Goal: Information Seeking & Learning: Learn about a topic

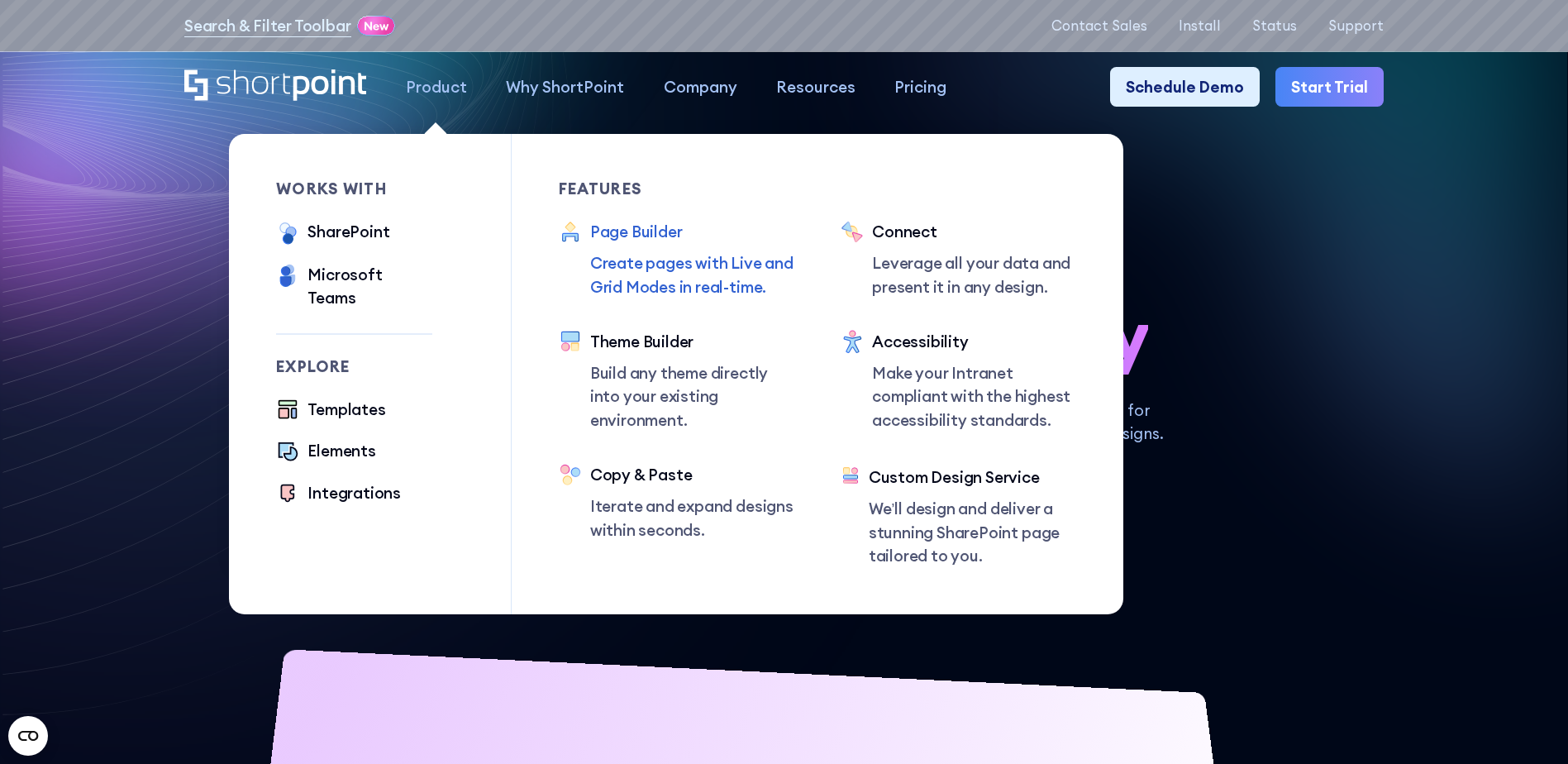
click at [646, 233] on div "Page Builder" at bounding box center [692, 231] width 204 height 23
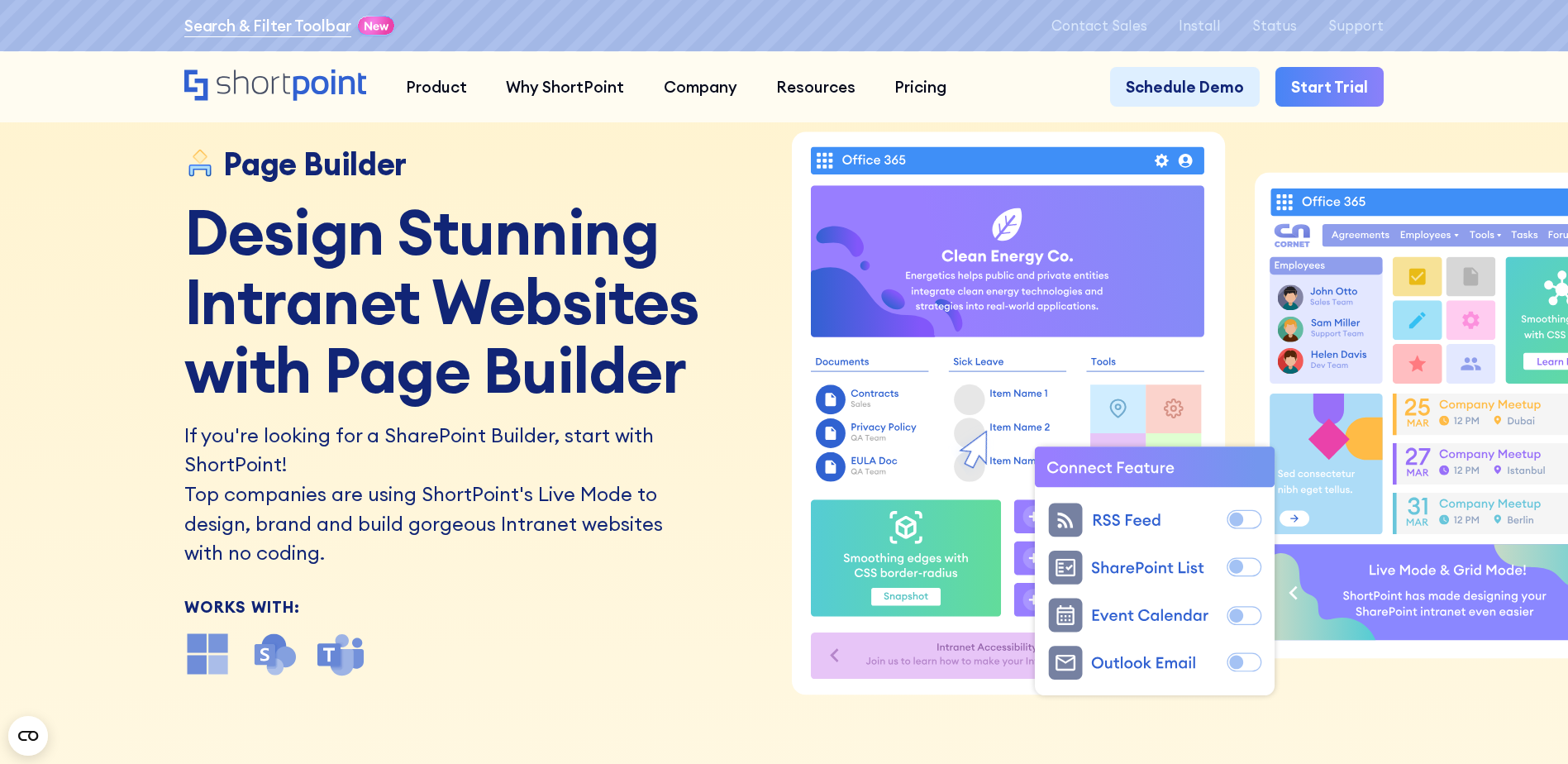
click at [290, 27] on link "Search & Filter Toolbar" at bounding box center [267, 25] width 167 height 23
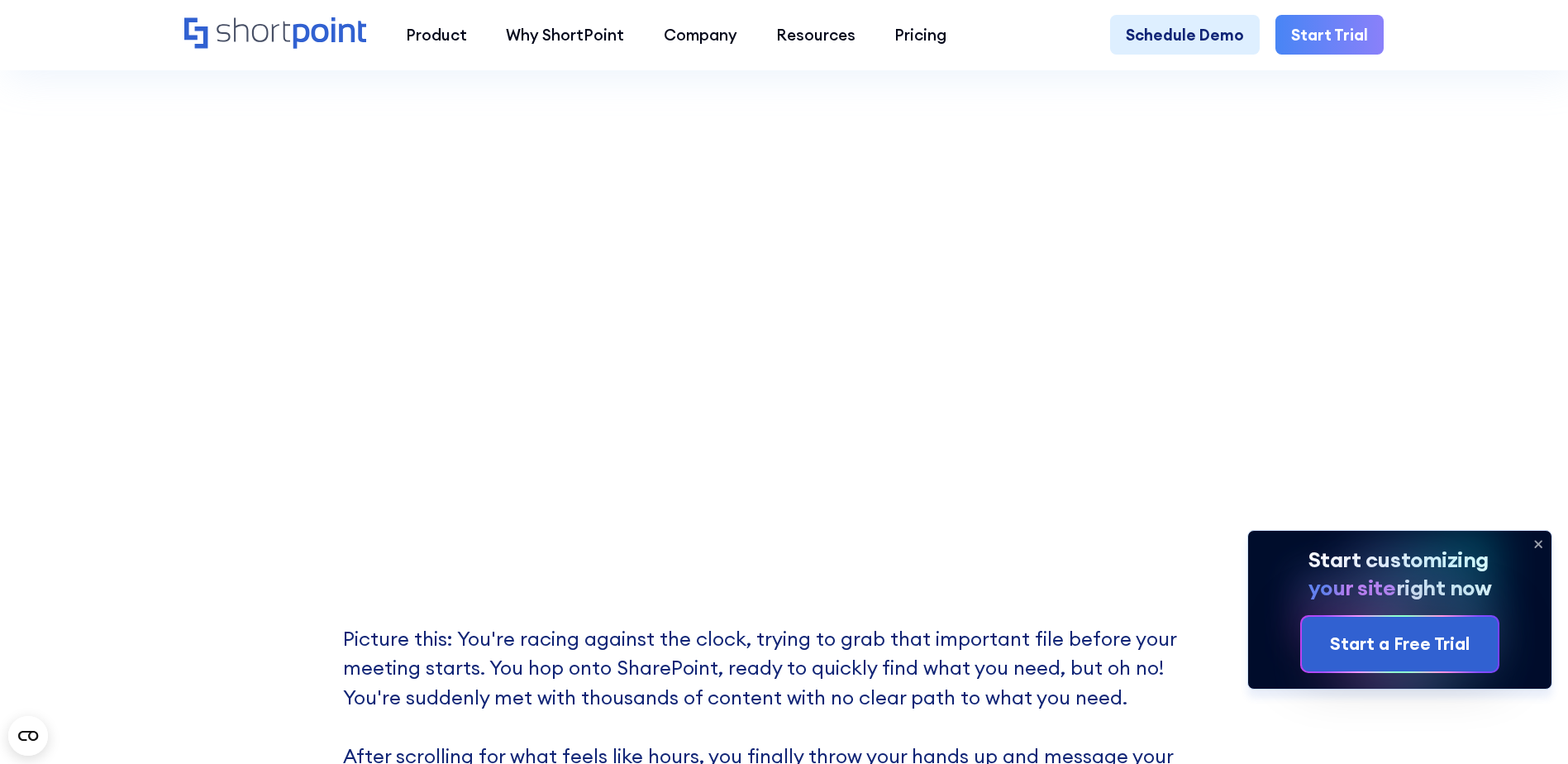
scroll to position [579, 0]
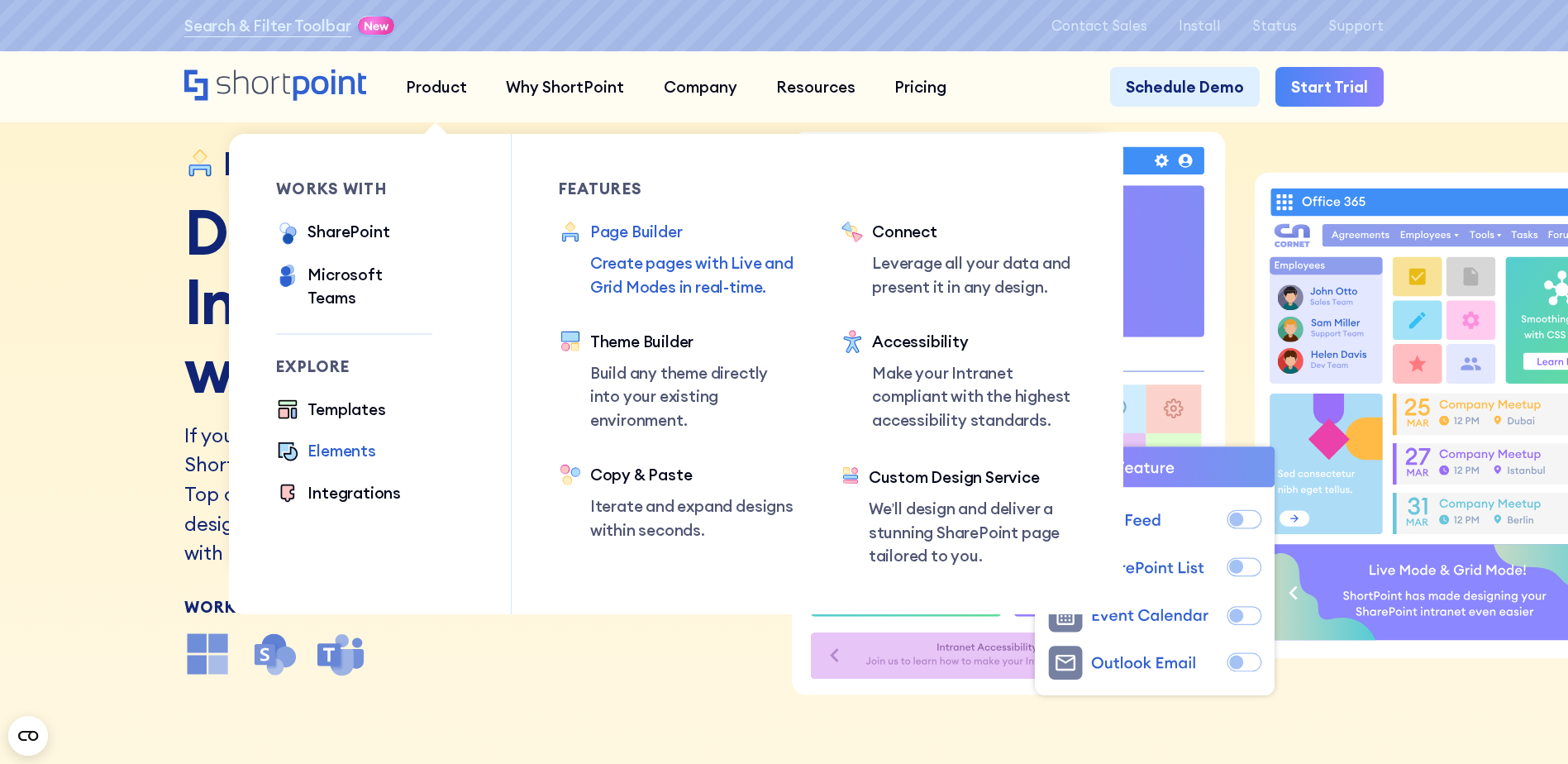
click at [354, 439] on div "Elements" at bounding box center [341, 450] width 68 height 23
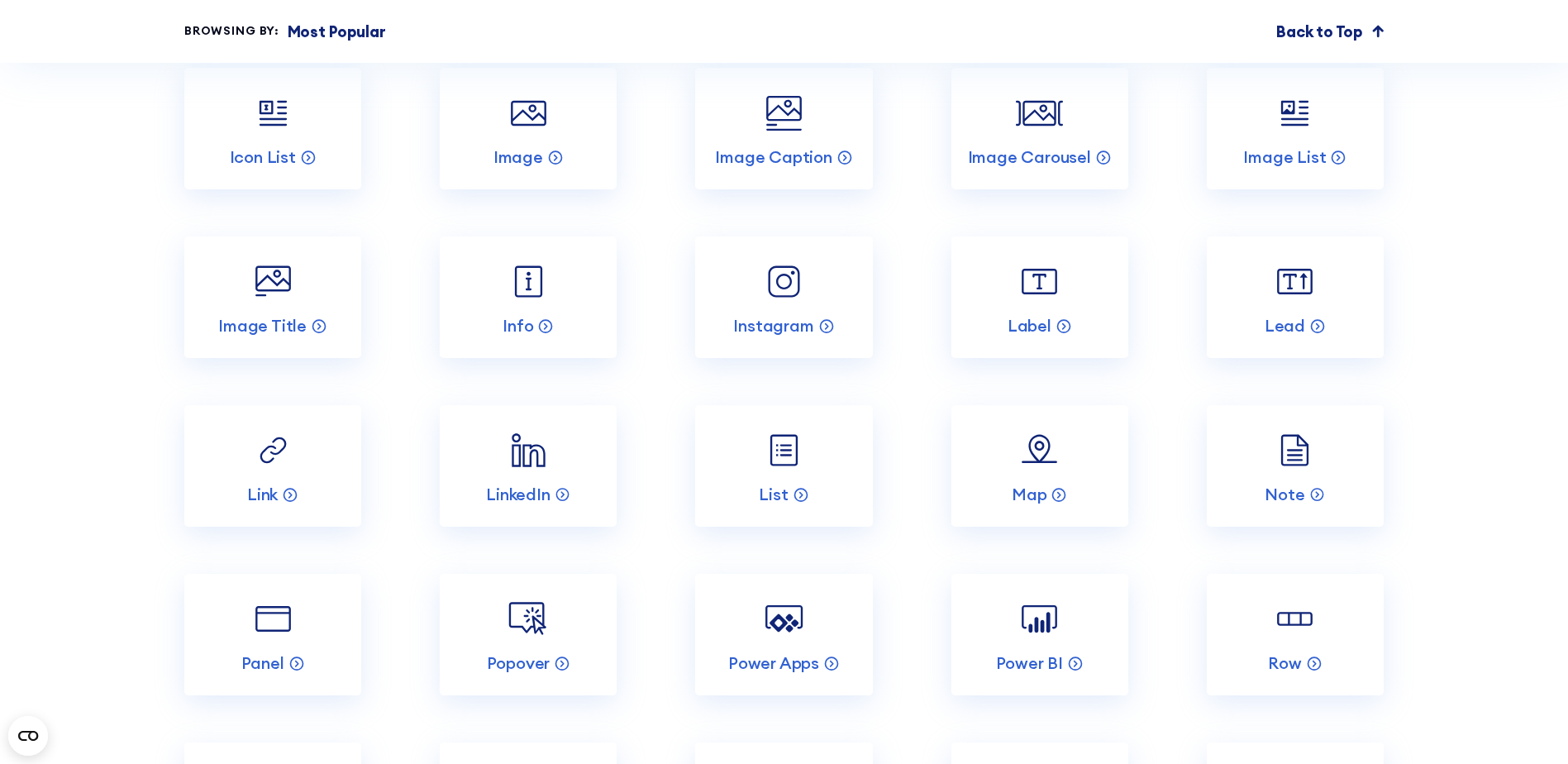
scroll to position [2810, 0]
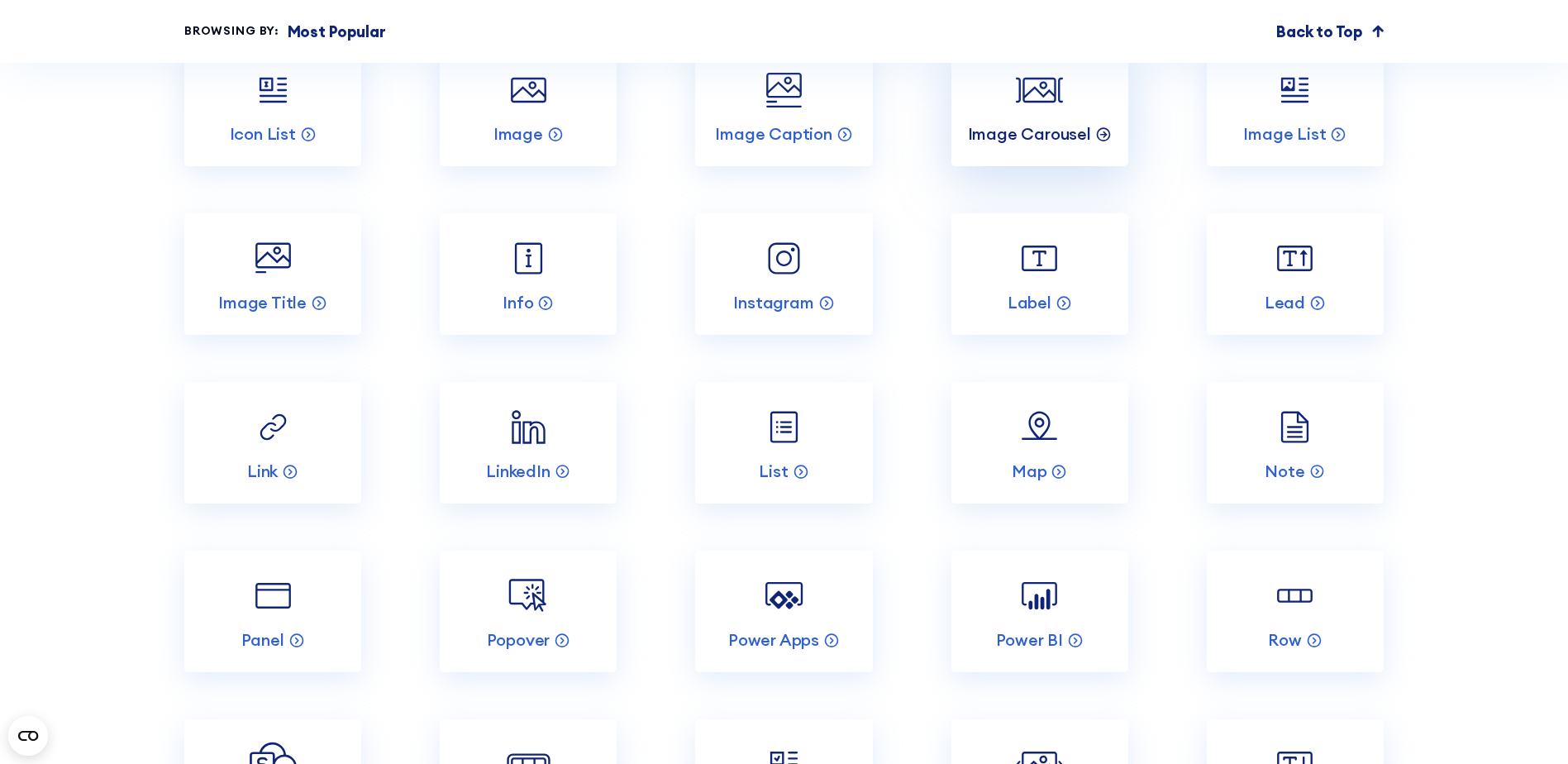
click at [1052, 145] on p "Image Carousel" at bounding box center [1029, 134] width 123 height 21
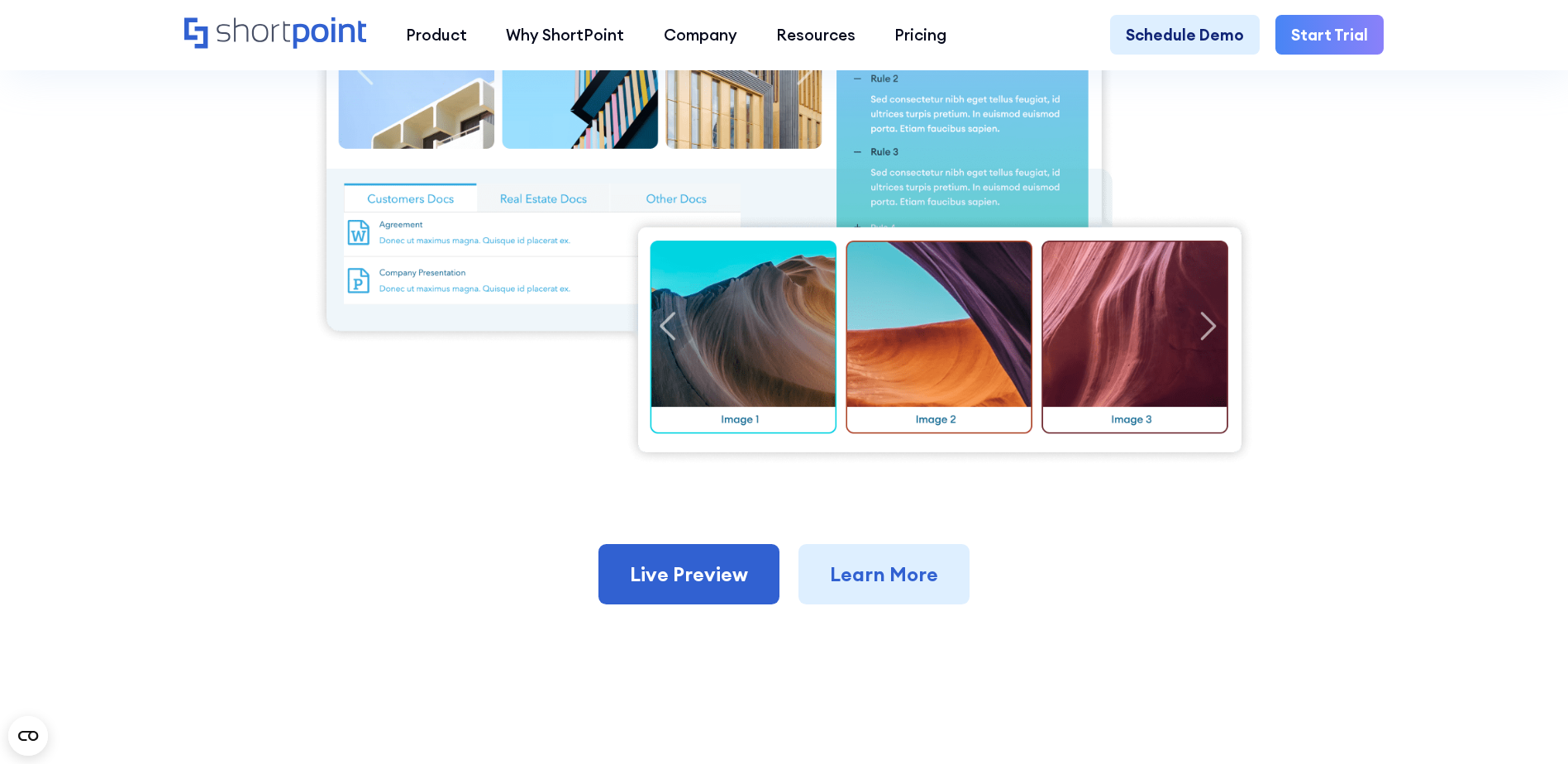
scroll to position [744, 0]
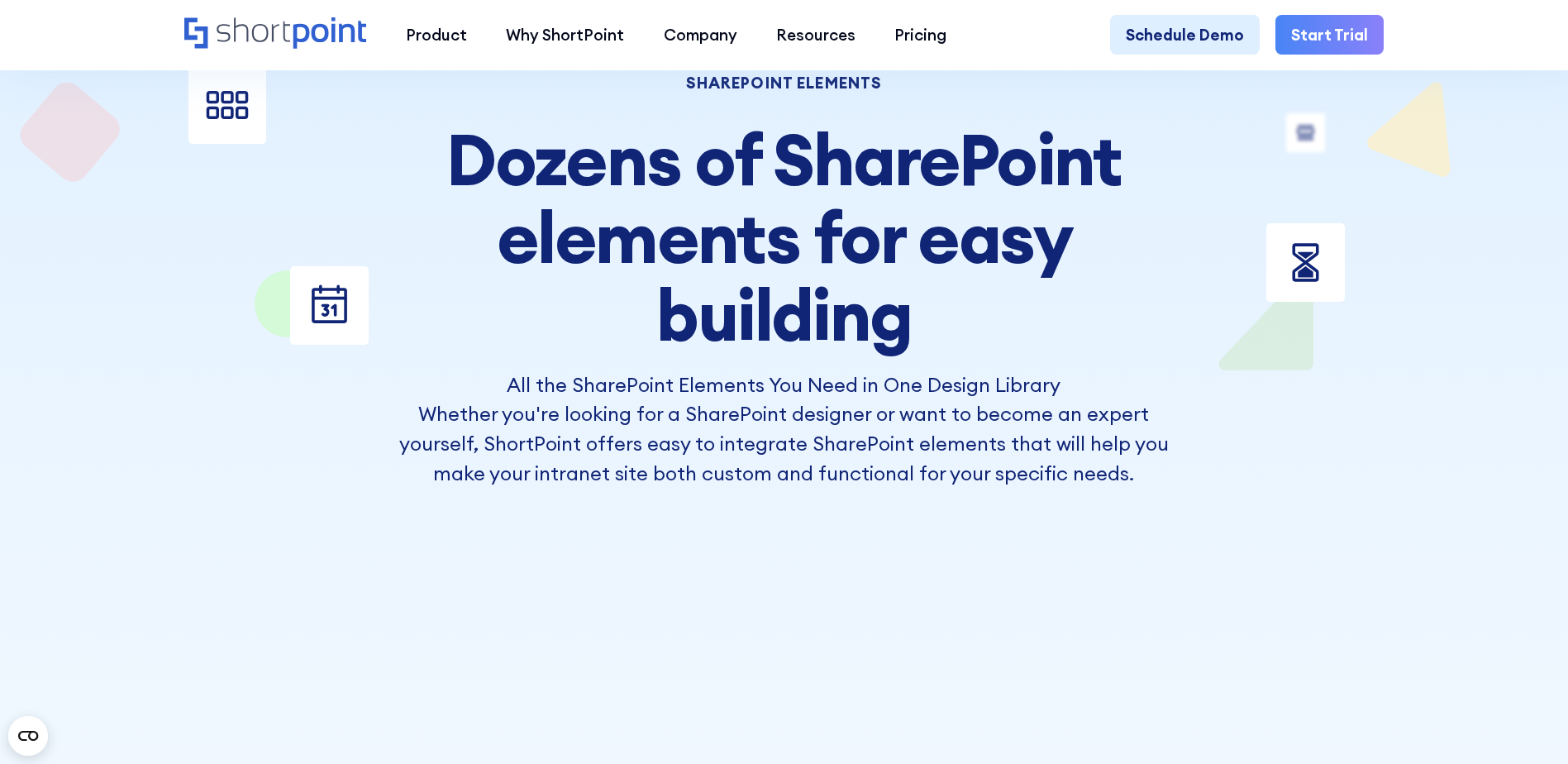
scroll to position [414, 0]
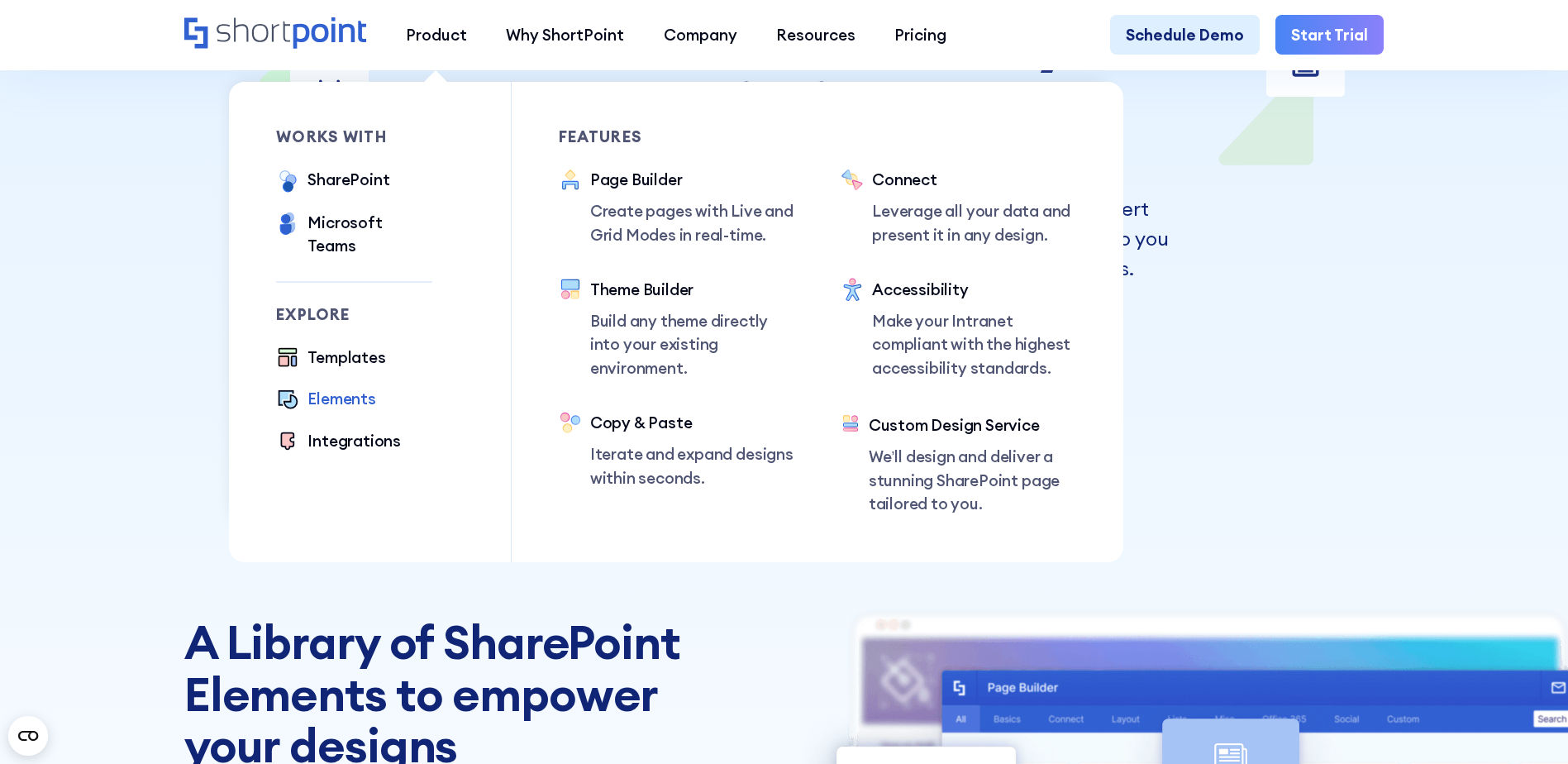
click at [349, 387] on div "Elements" at bounding box center [341, 398] width 68 height 23
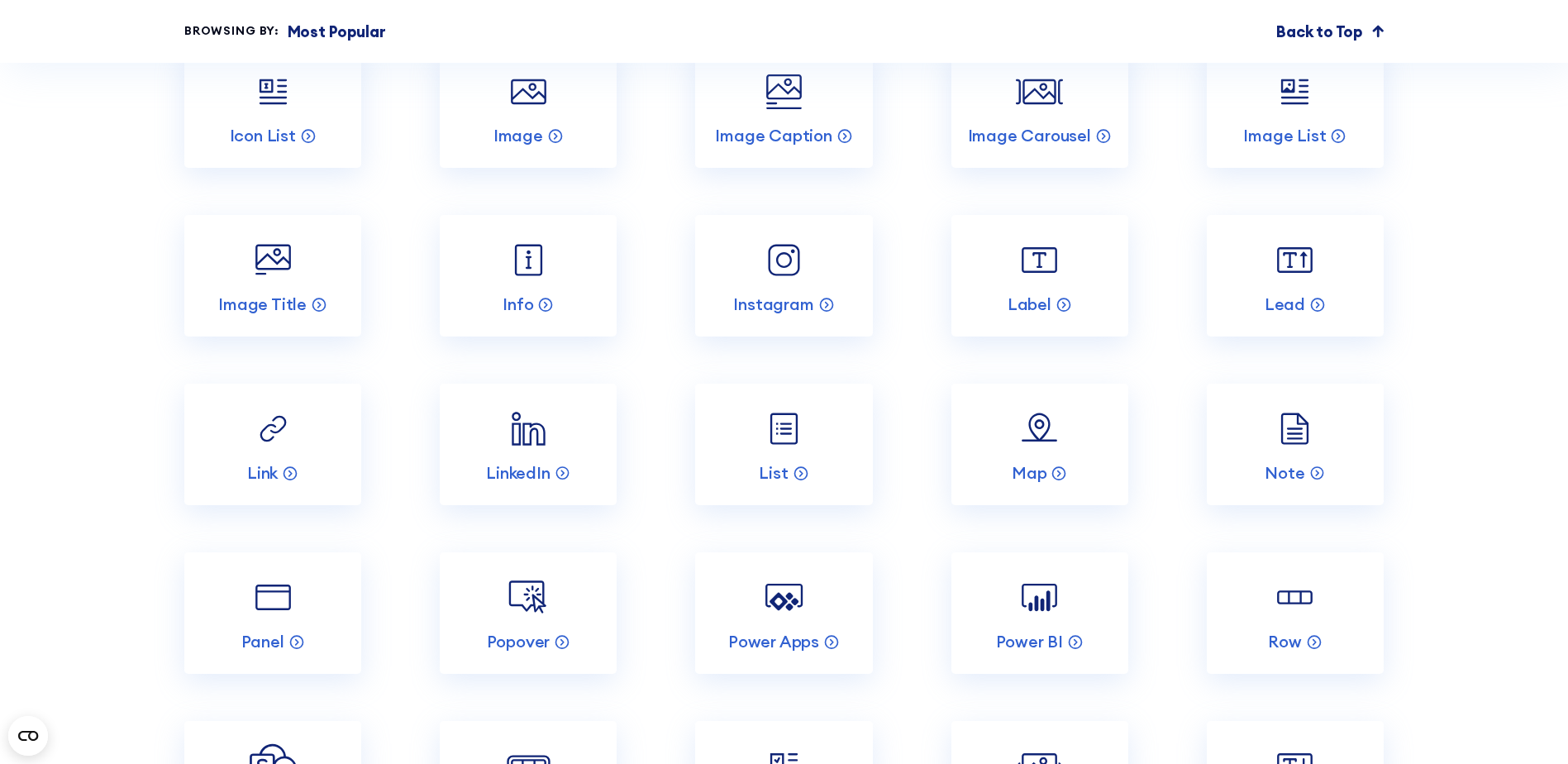
scroll to position [2810, 0]
click at [542, 619] on img at bounding box center [528, 595] width 47 height 47
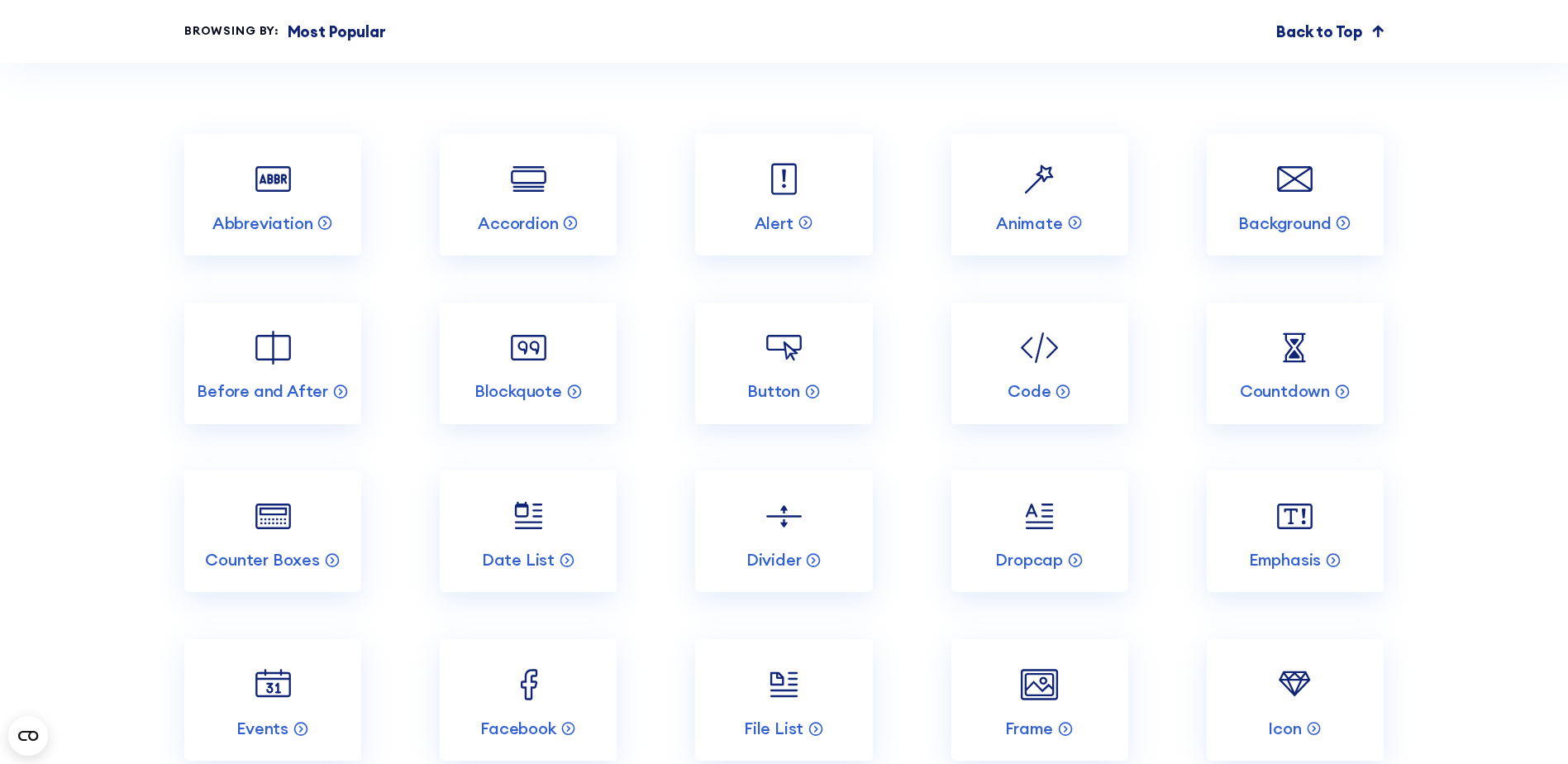
scroll to position [2067, 0]
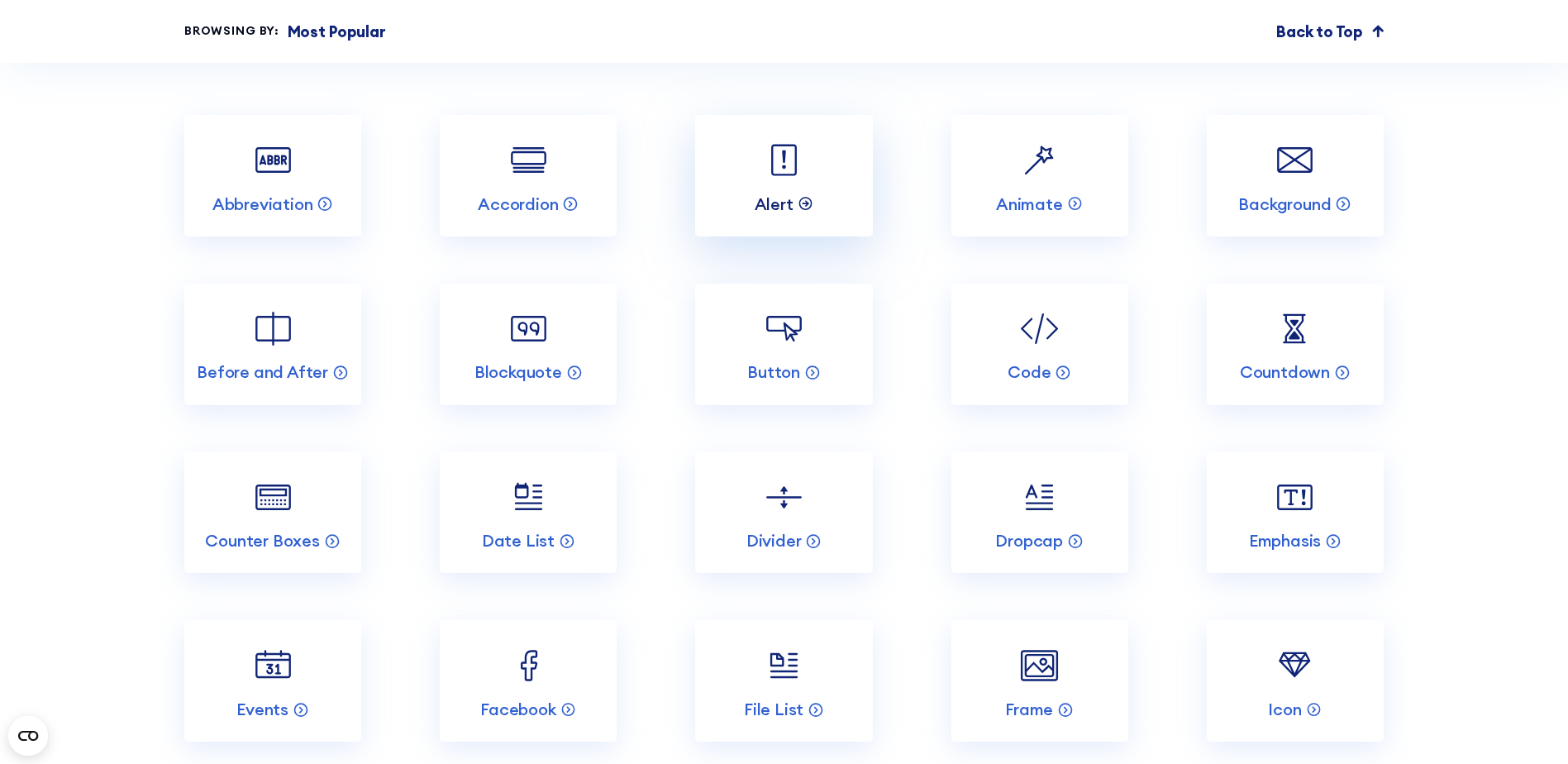
click at [790, 215] on p "Alert" at bounding box center [773, 204] width 39 height 21
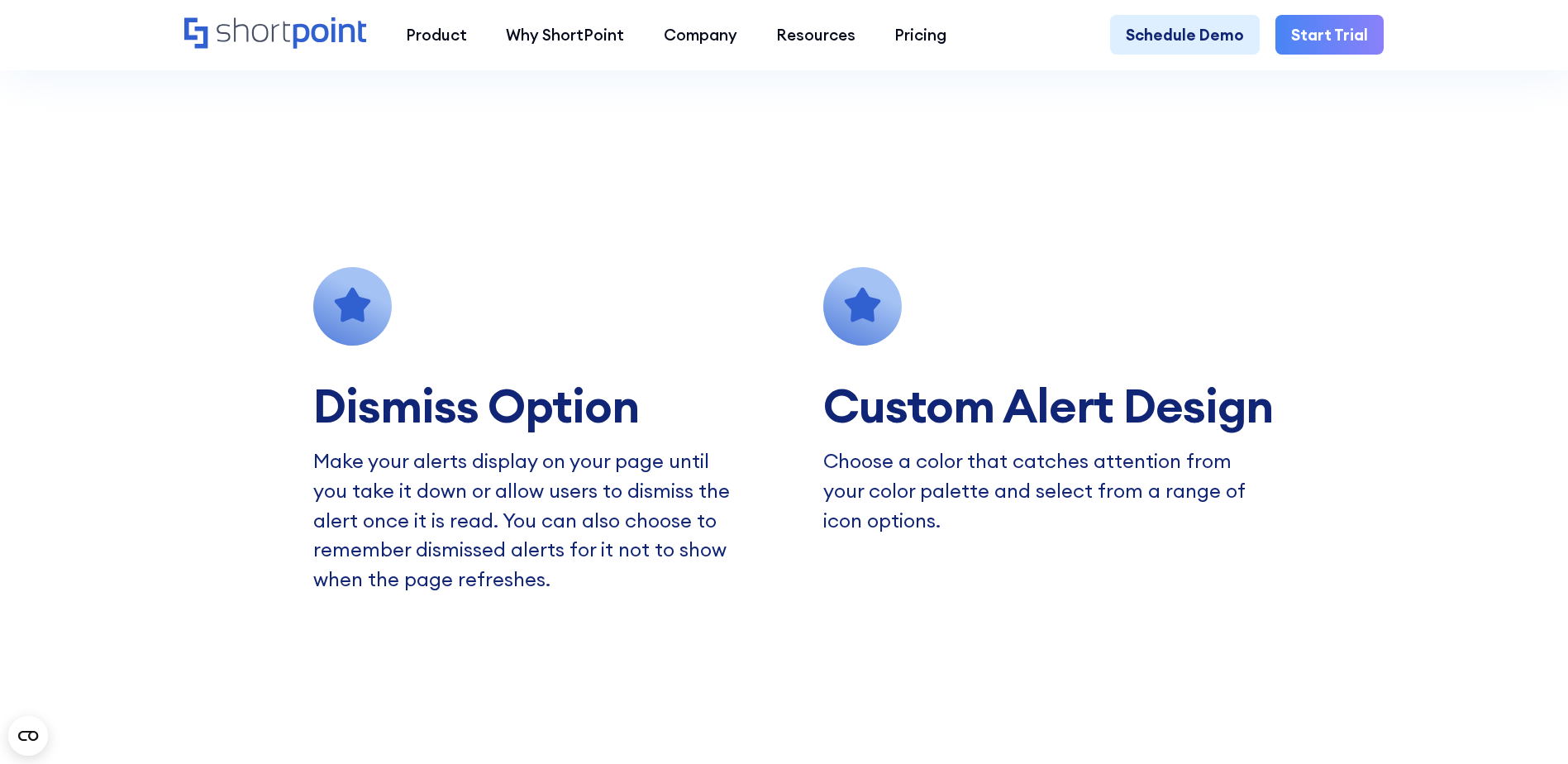
scroll to position [1406, 0]
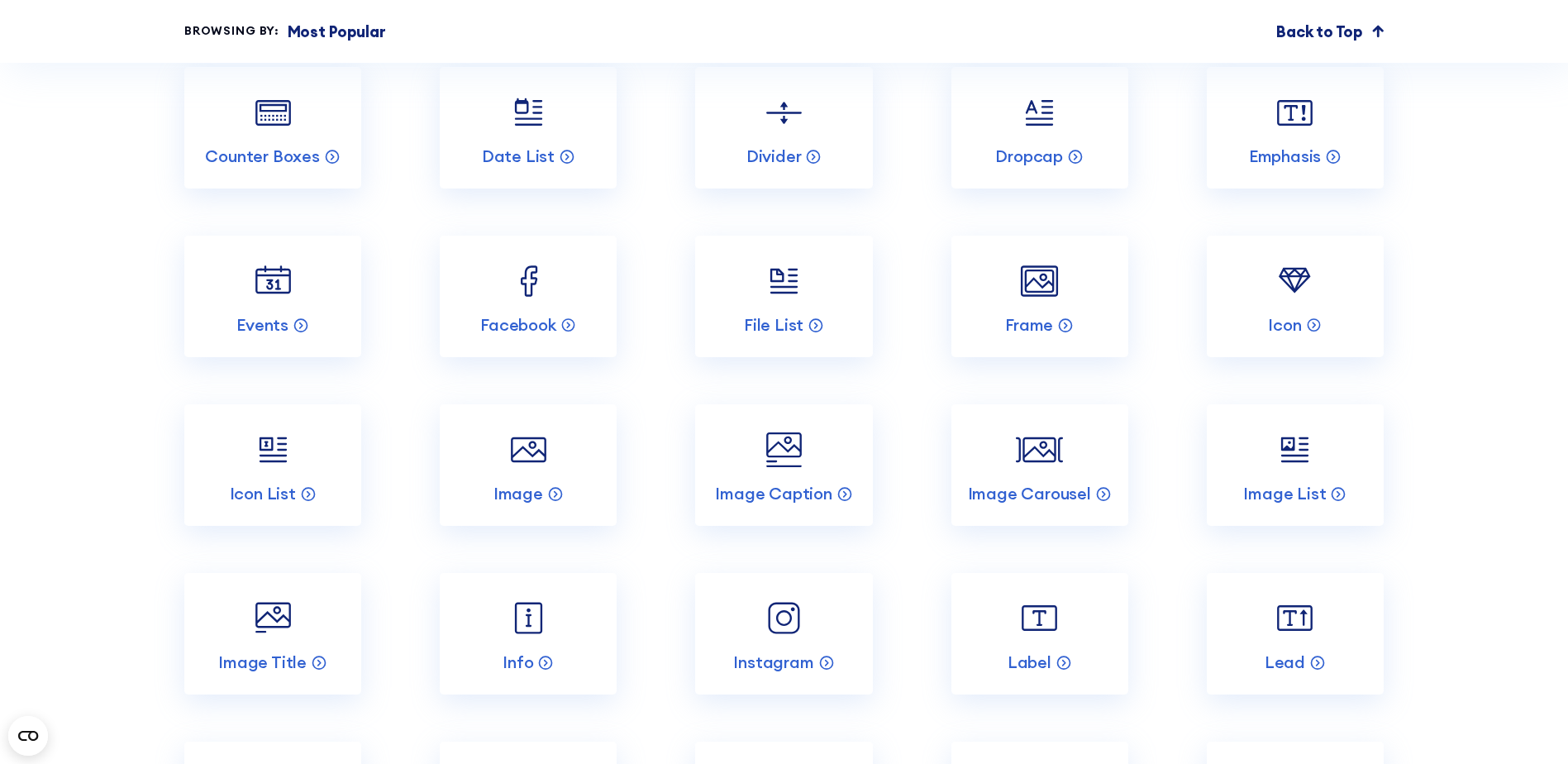
scroll to position [2480, 0]
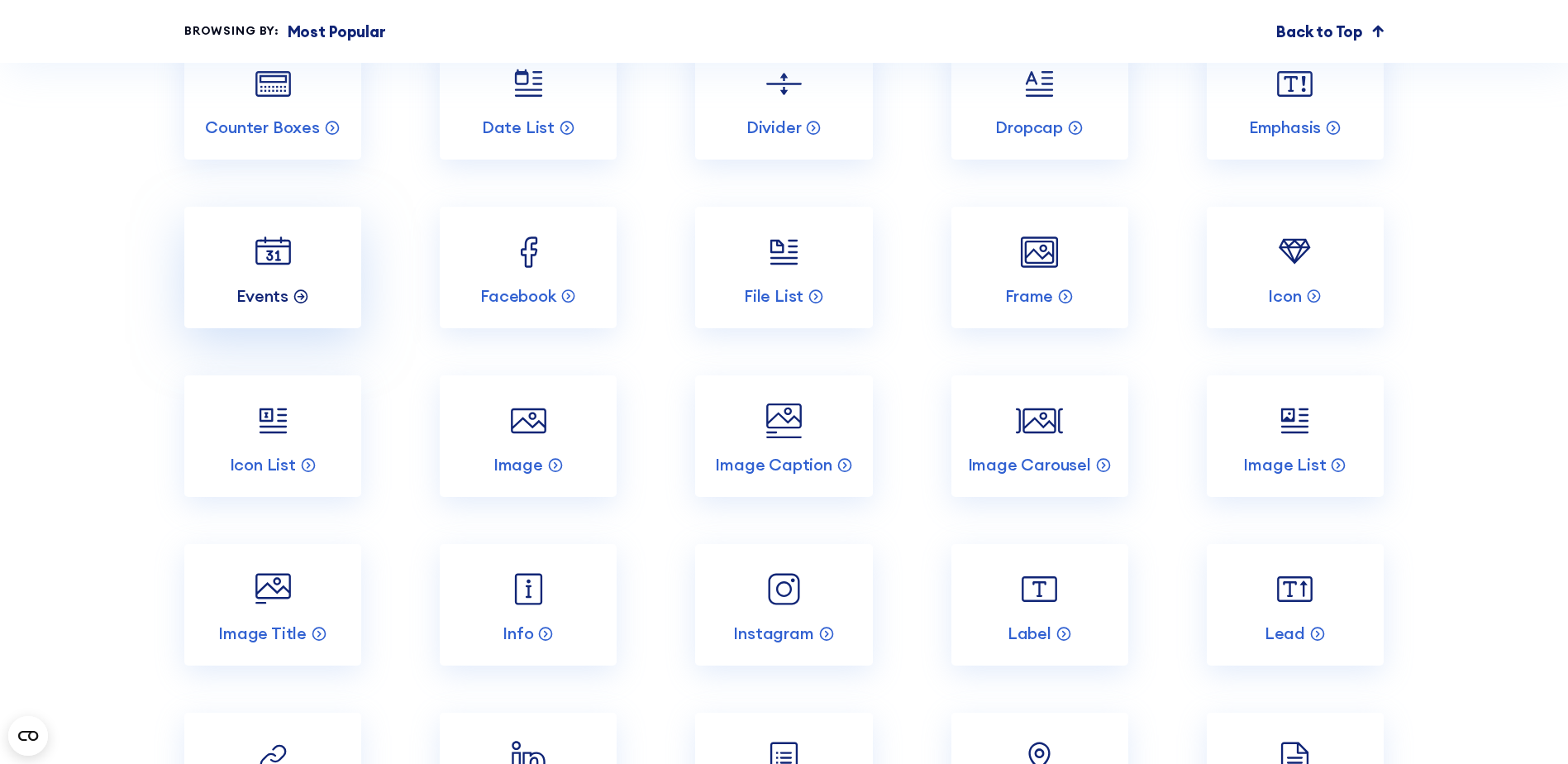
click at [277, 307] on p "Events" at bounding box center [262, 295] width 52 height 21
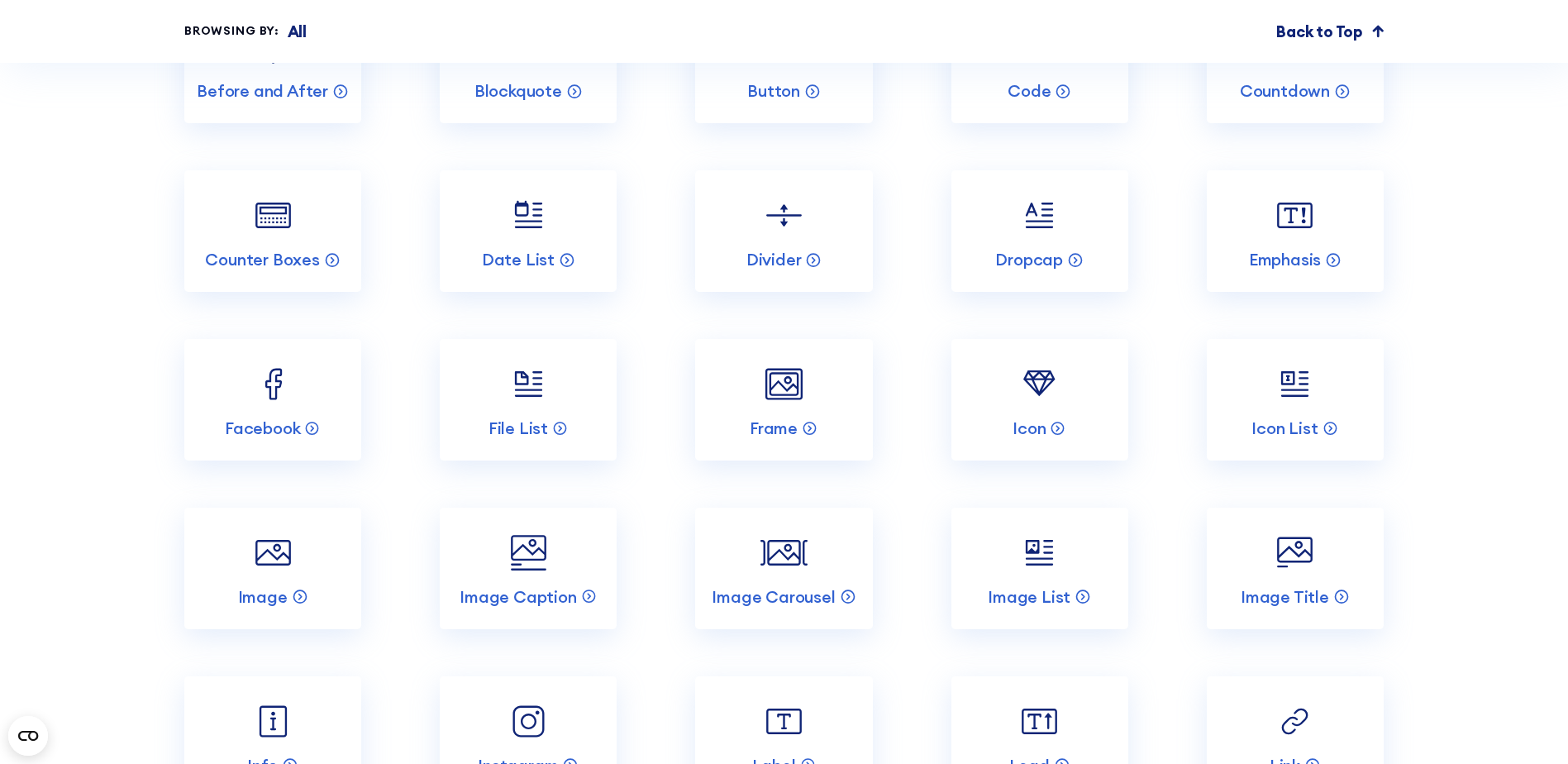
scroll to position [5786, 0]
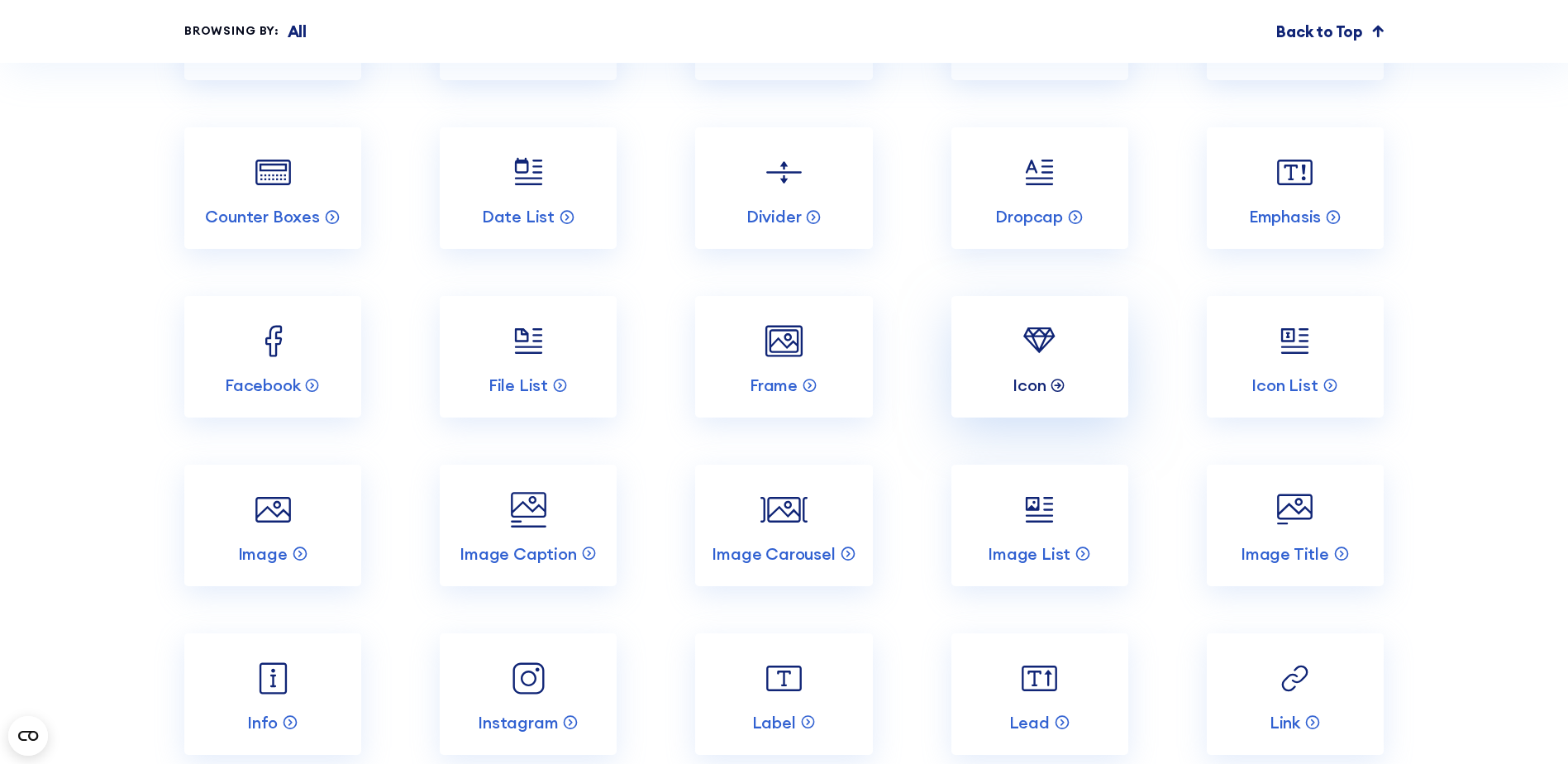
click at [1050, 396] on div "Icon" at bounding box center [1039, 385] width 54 height 21
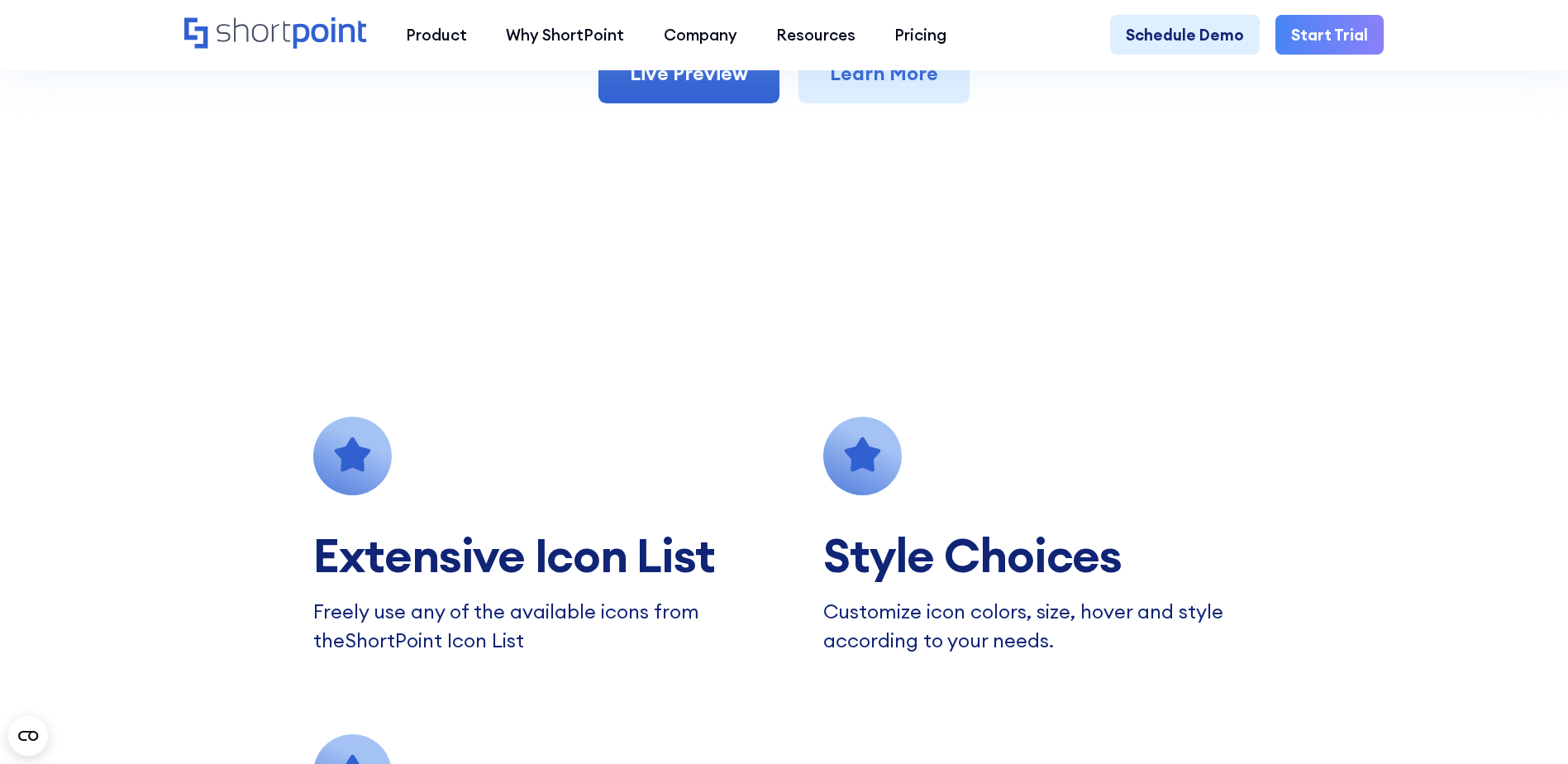
scroll to position [1240, 0]
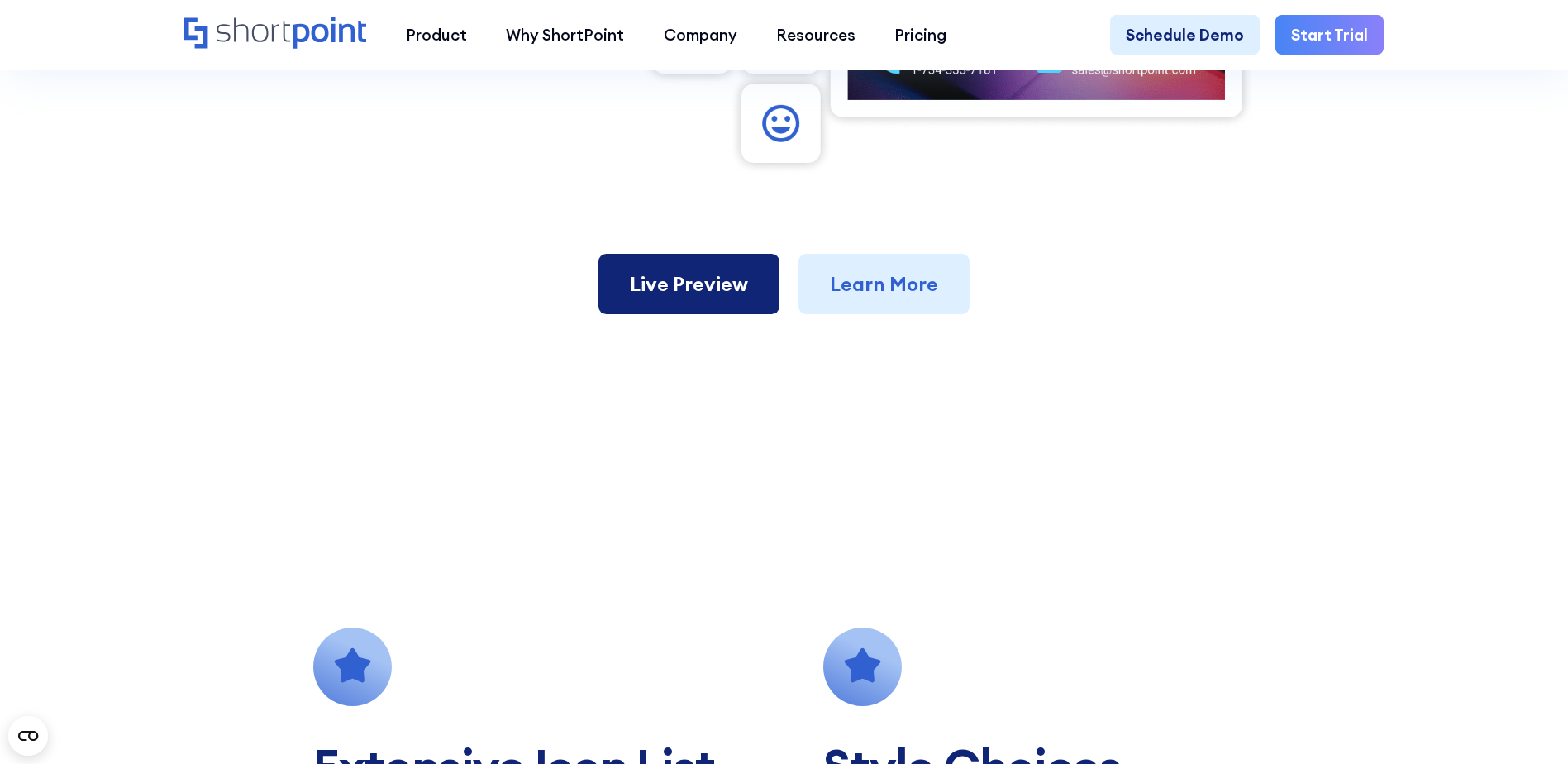
click at [687, 287] on link "Live Preview" at bounding box center [689, 284] width 181 height 61
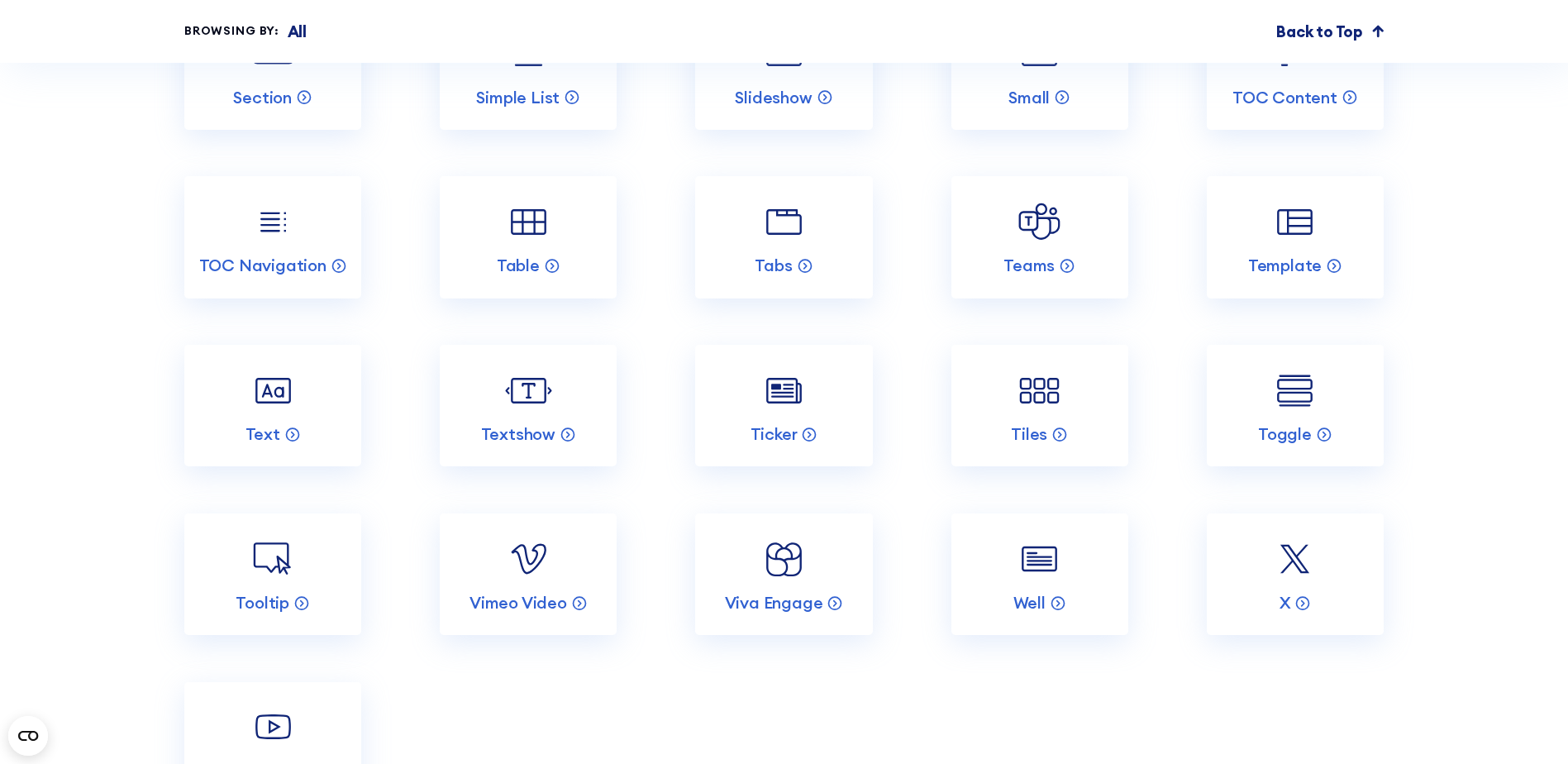
scroll to position [6943, 0]
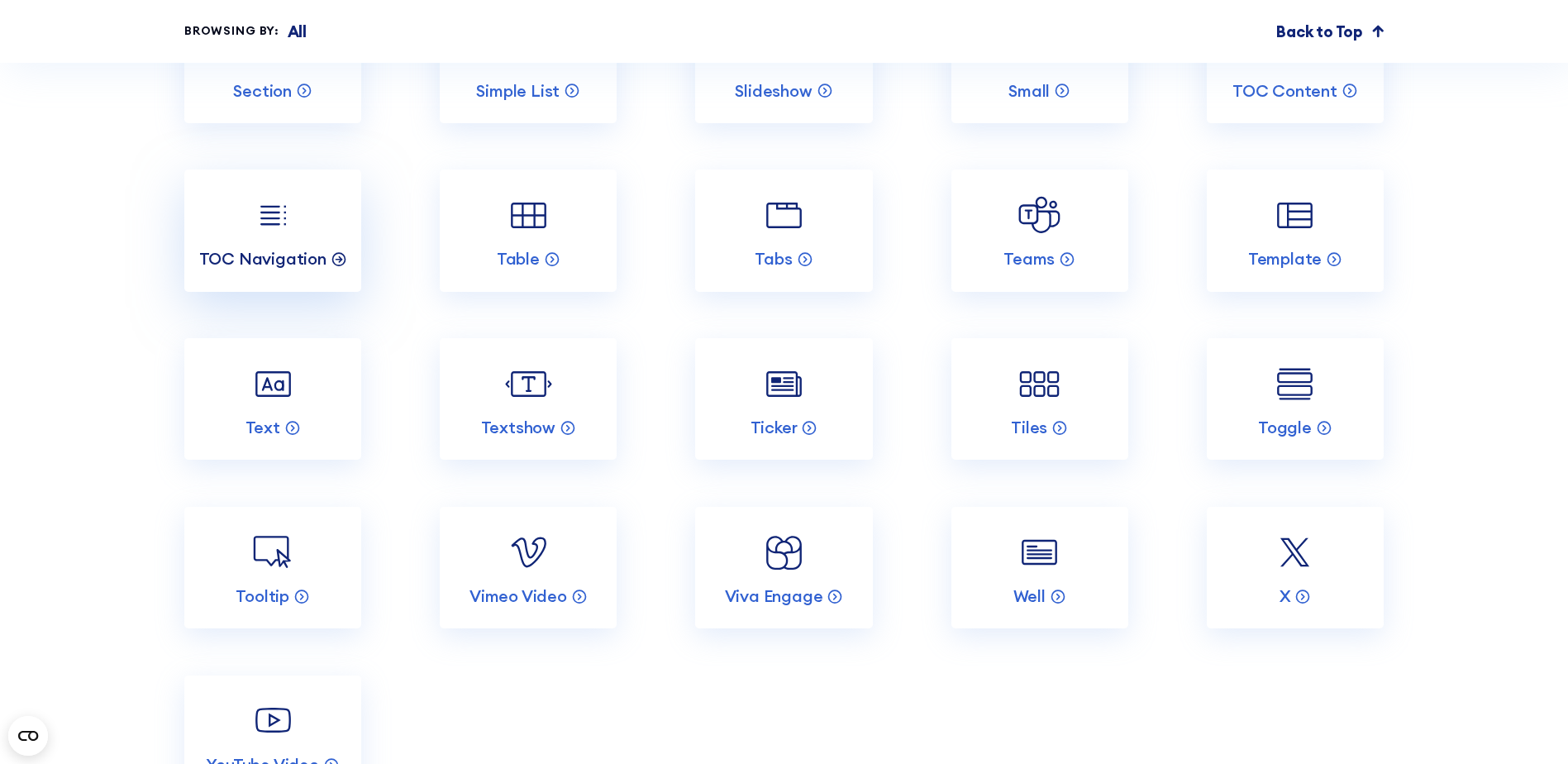
click at [283, 270] on p "TOC Navigation" at bounding box center [263, 259] width 128 height 21
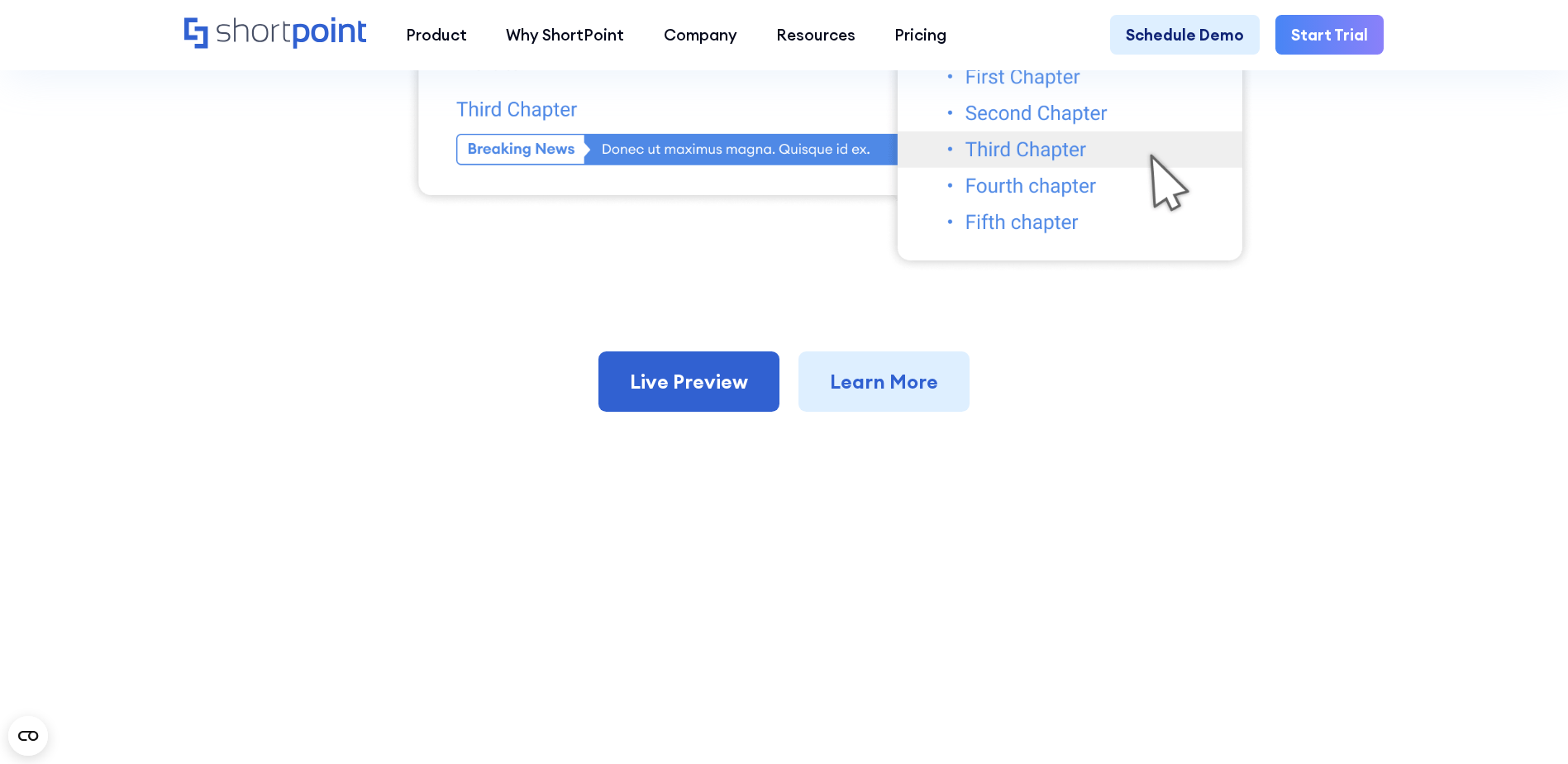
scroll to position [1157, 0]
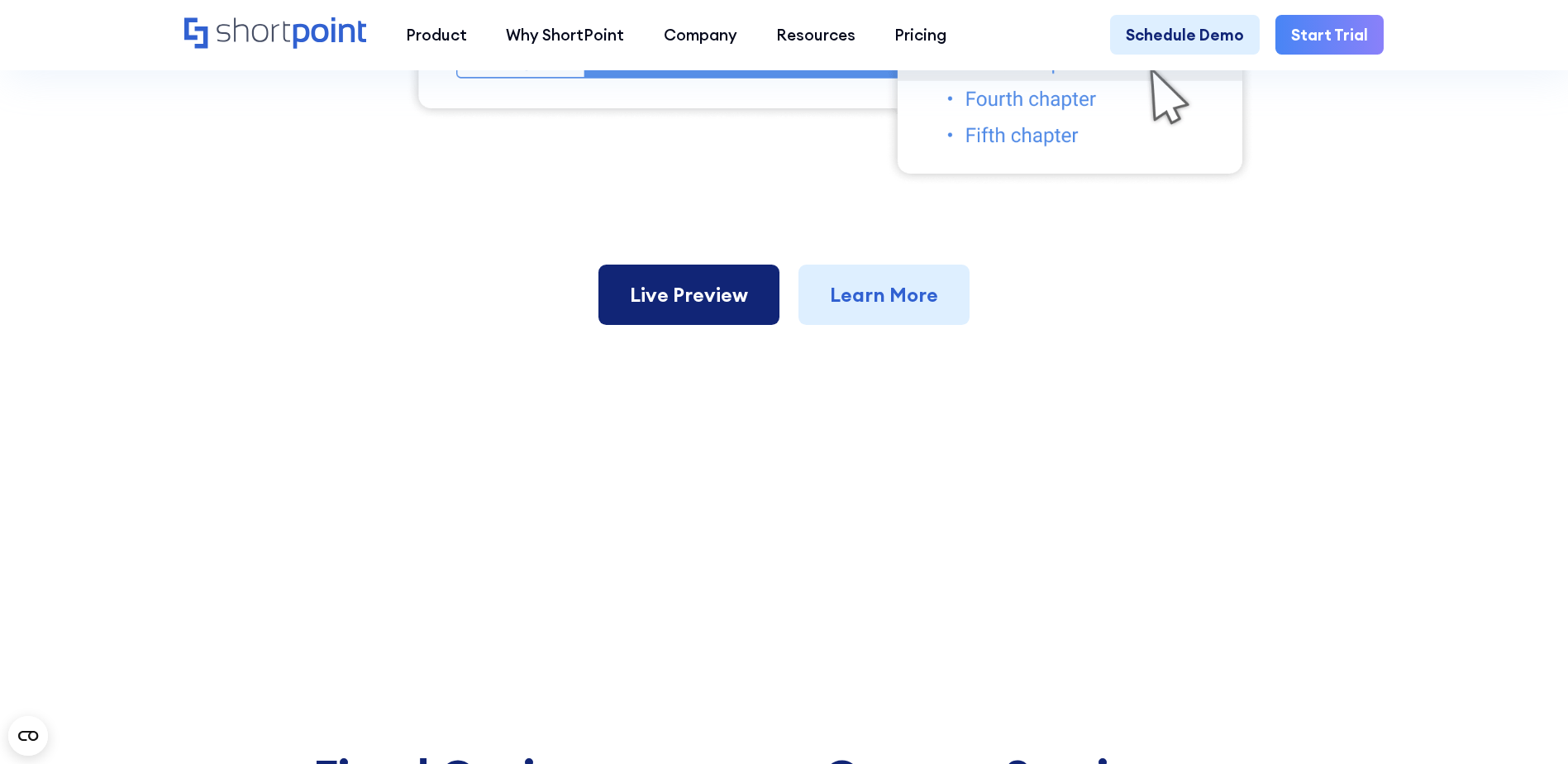
click at [696, 320] on link "Live Preview" at bounding box center [689, 295] width 181 height 61
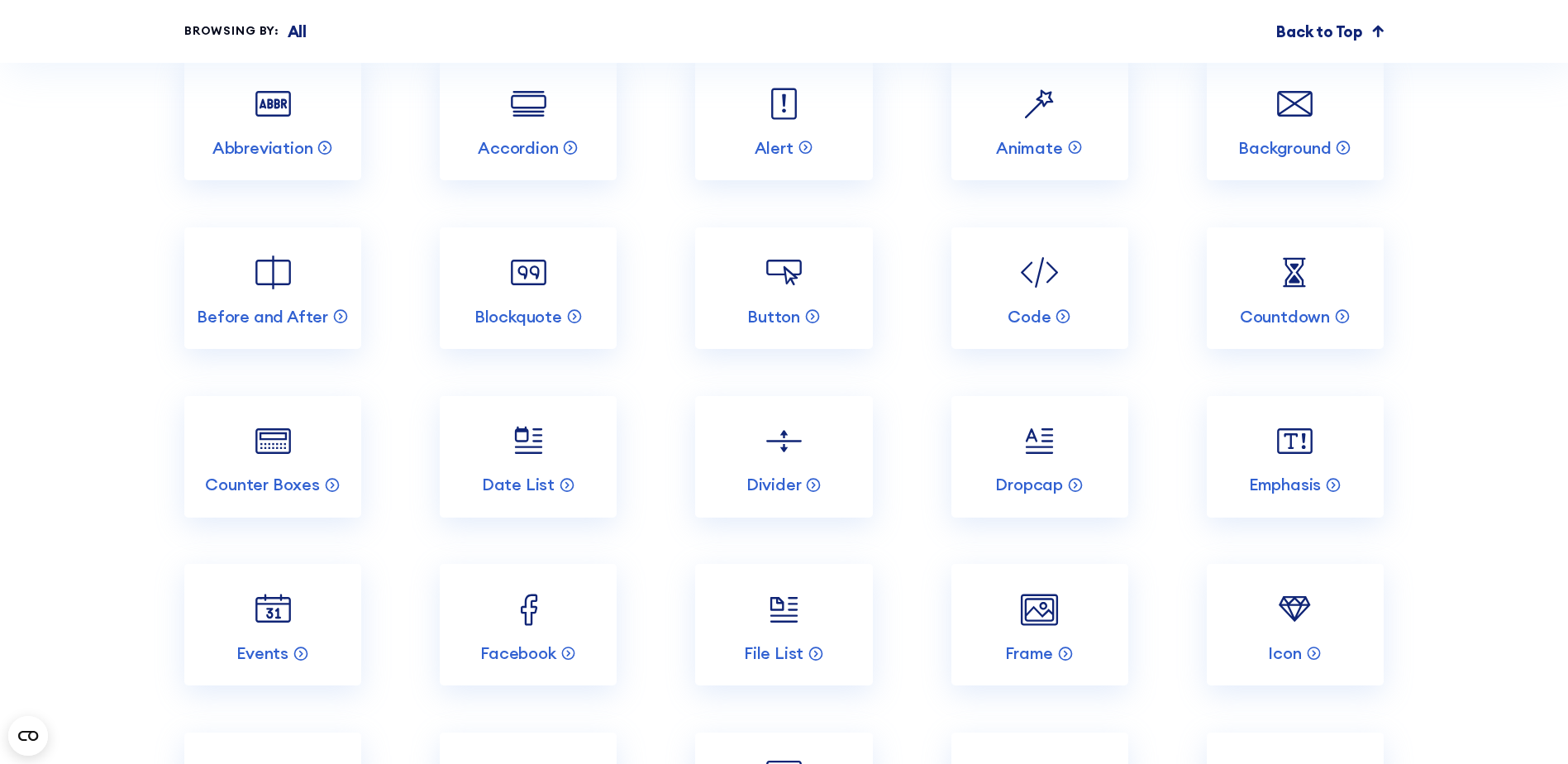
scroll to position [4959, 0]
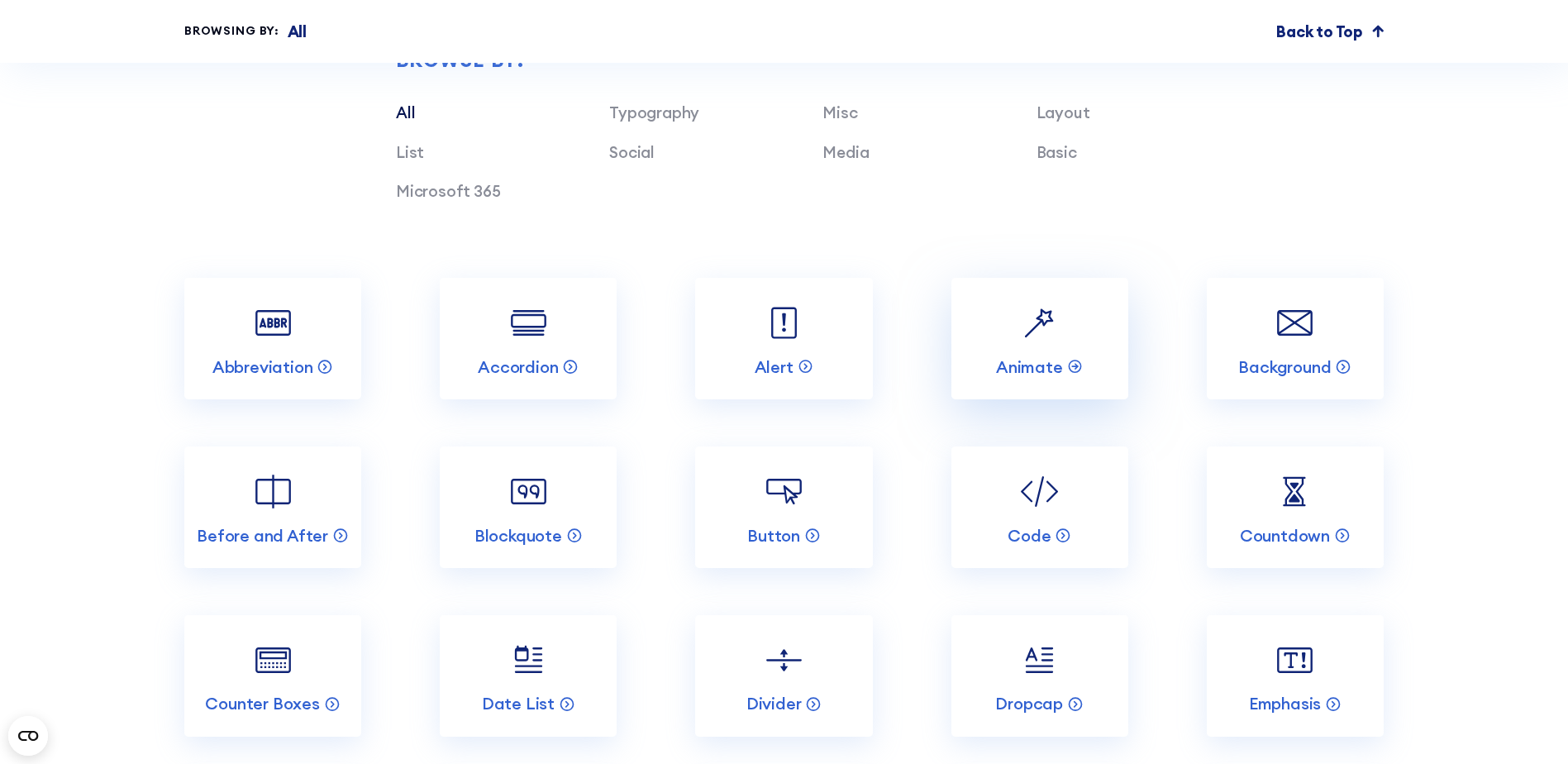
click at [1072, 347] on link "Animate" at bounding box center [1040, 338] width 177 height 122
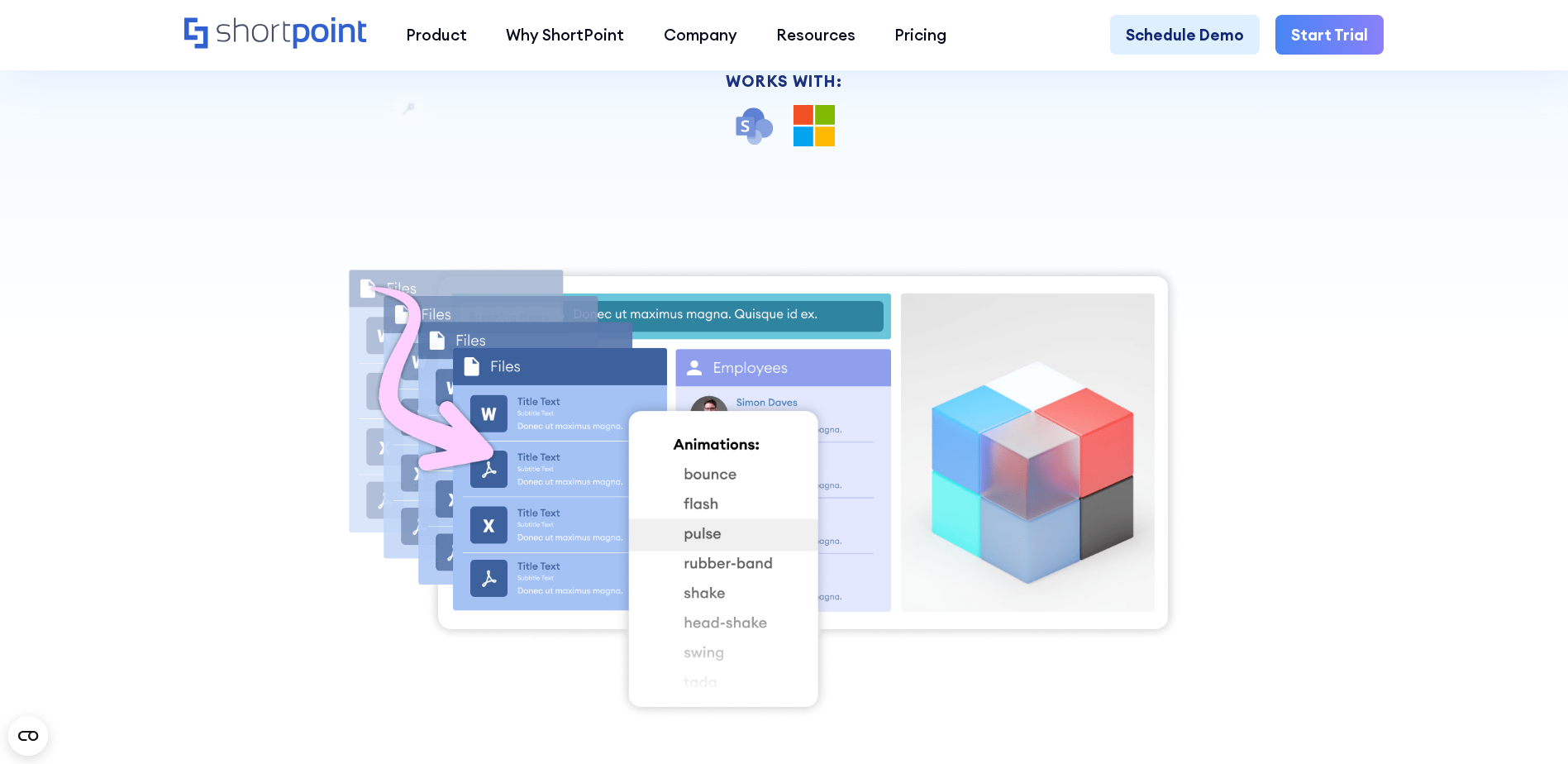
scroll to position [661, 0]
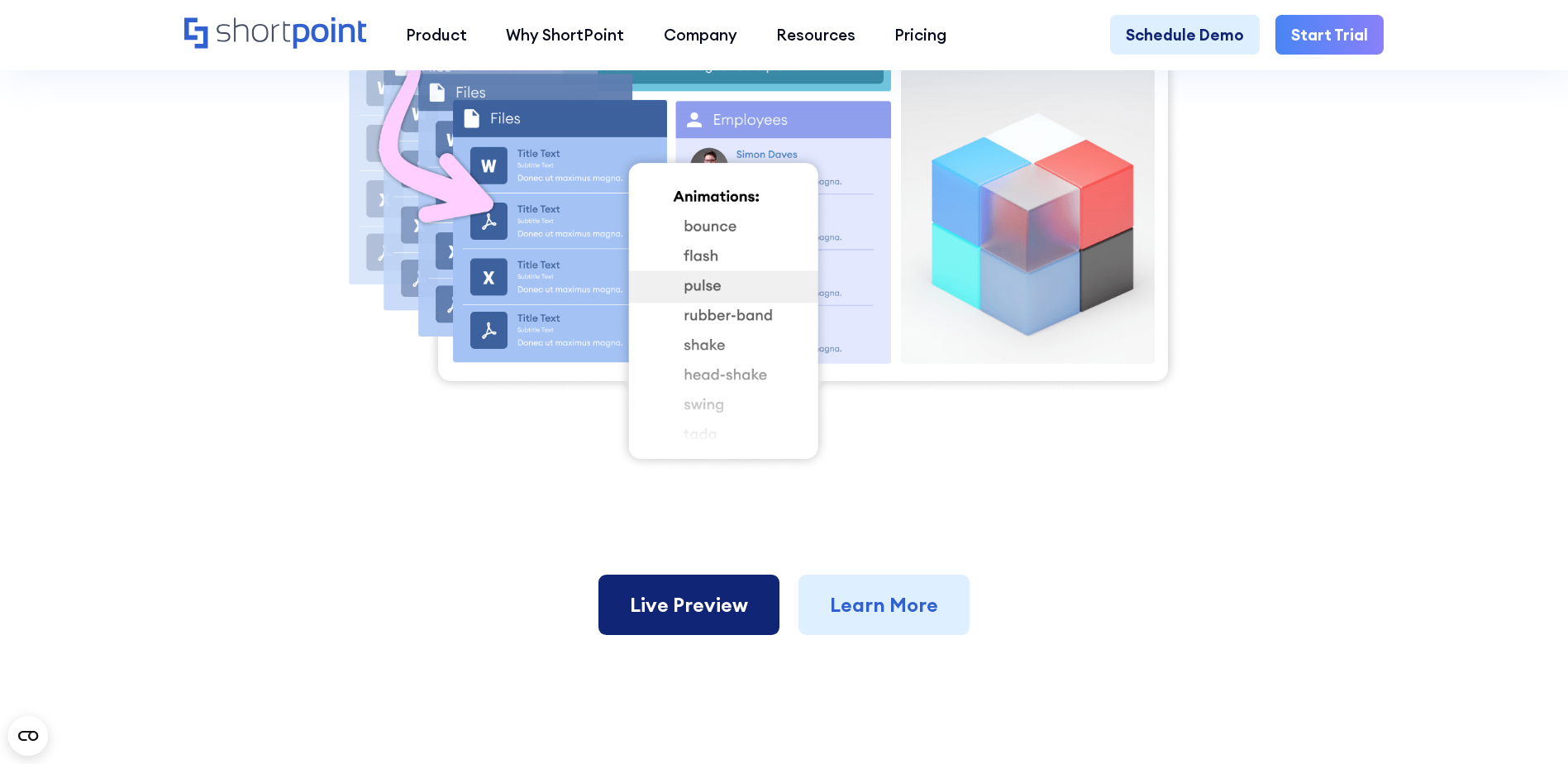
click at [708, 604] on link "Live Preview" at bounding box center [689, 605] width 181 height 61
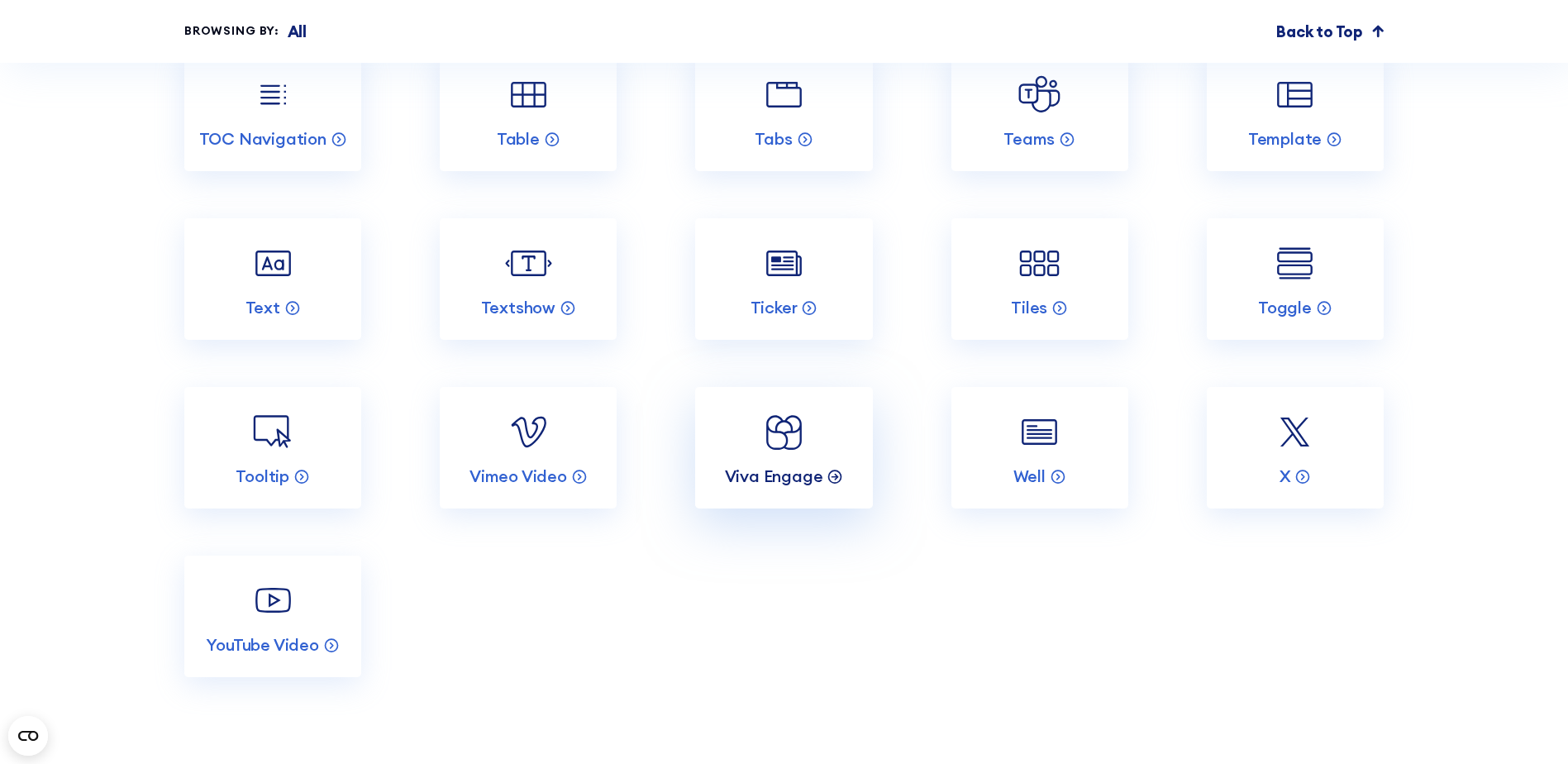
scroll to position [6612, 0]
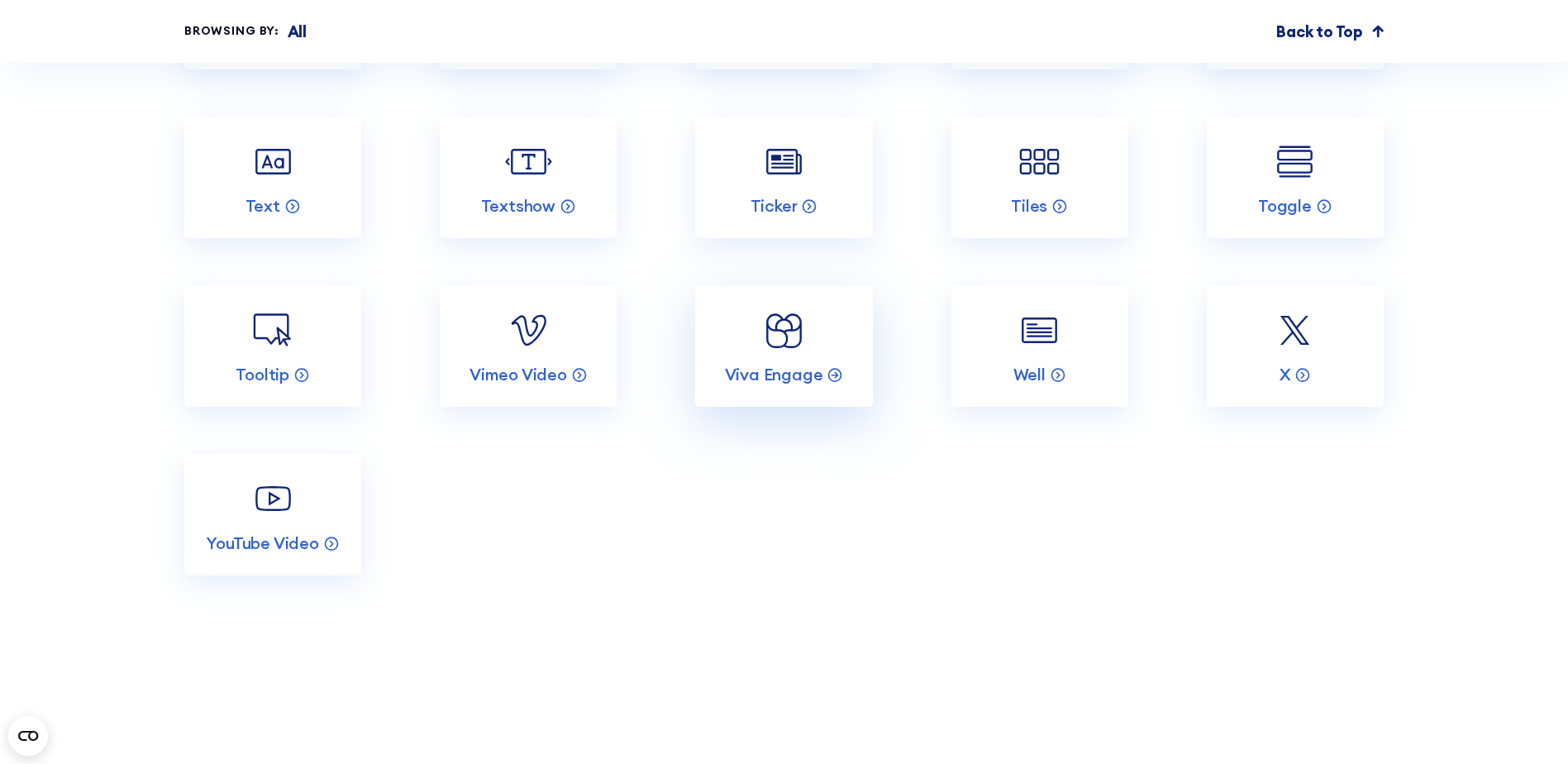
click at [780, 393] on link "Viva Engage" at bounding box center [784, 346] width 177 height 122
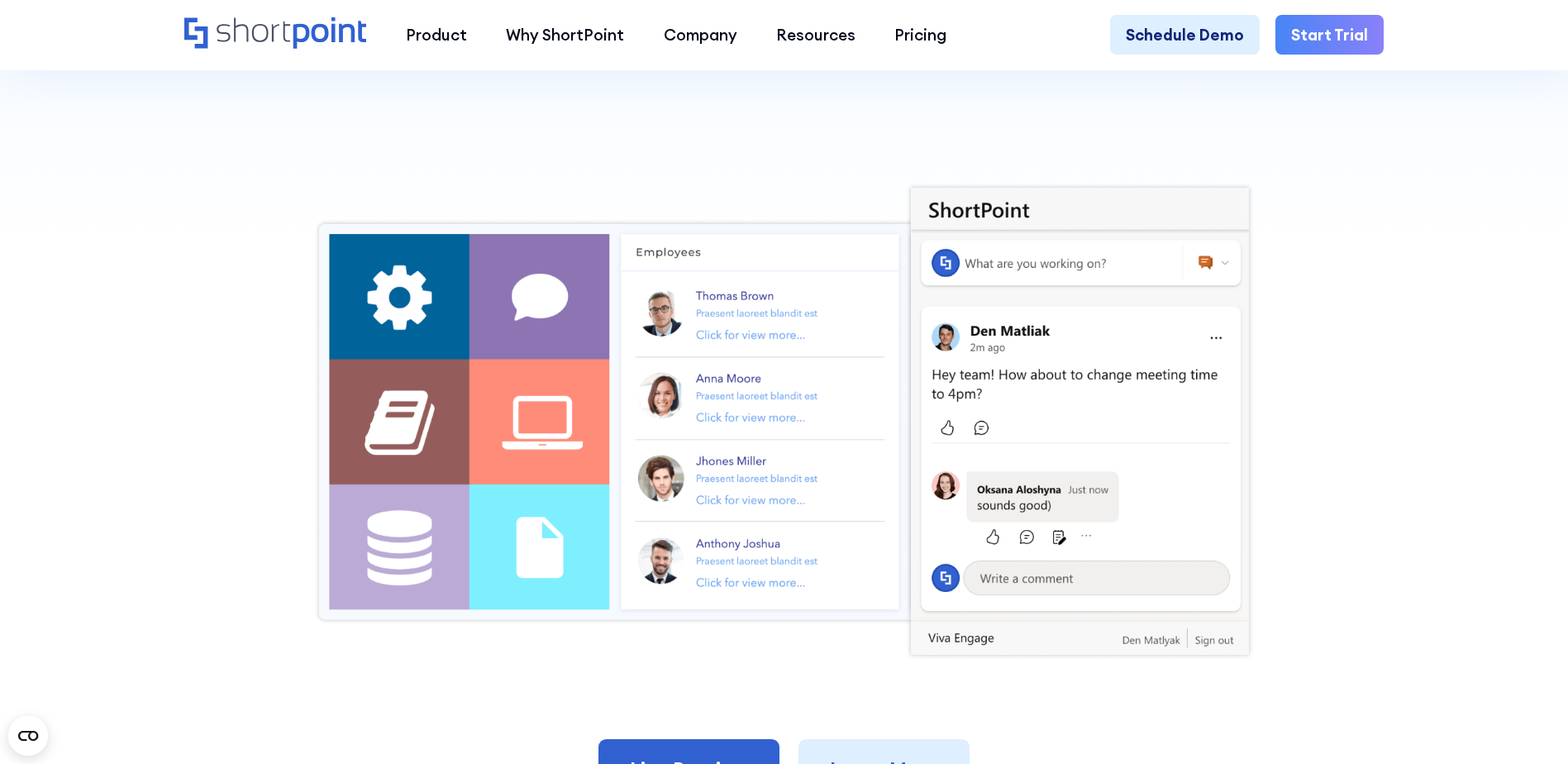
scroll to position [744, 0]
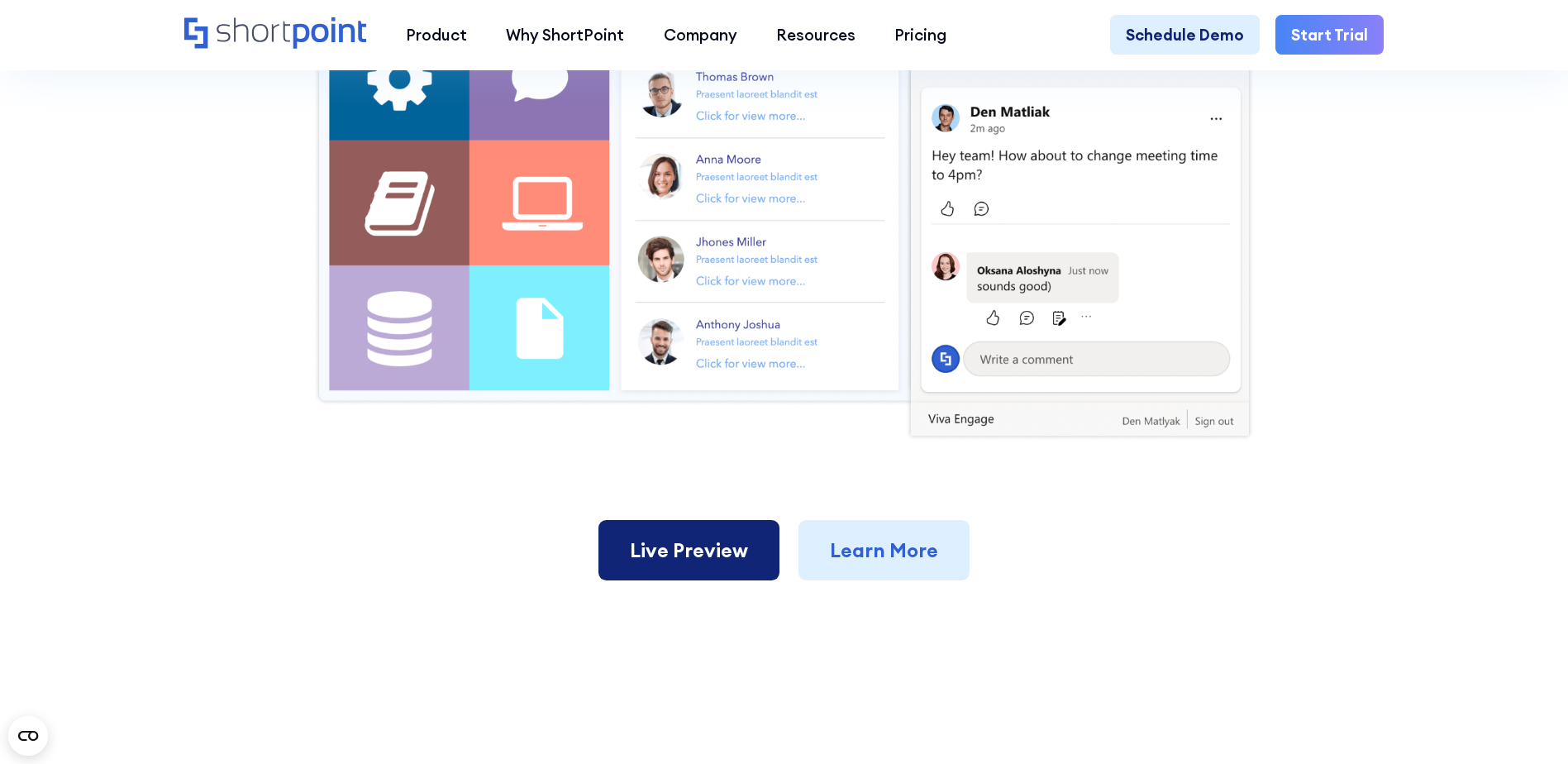
click at [702, 564] on link "Live Preview" at bounding box center [689, 550] width 181 height 61
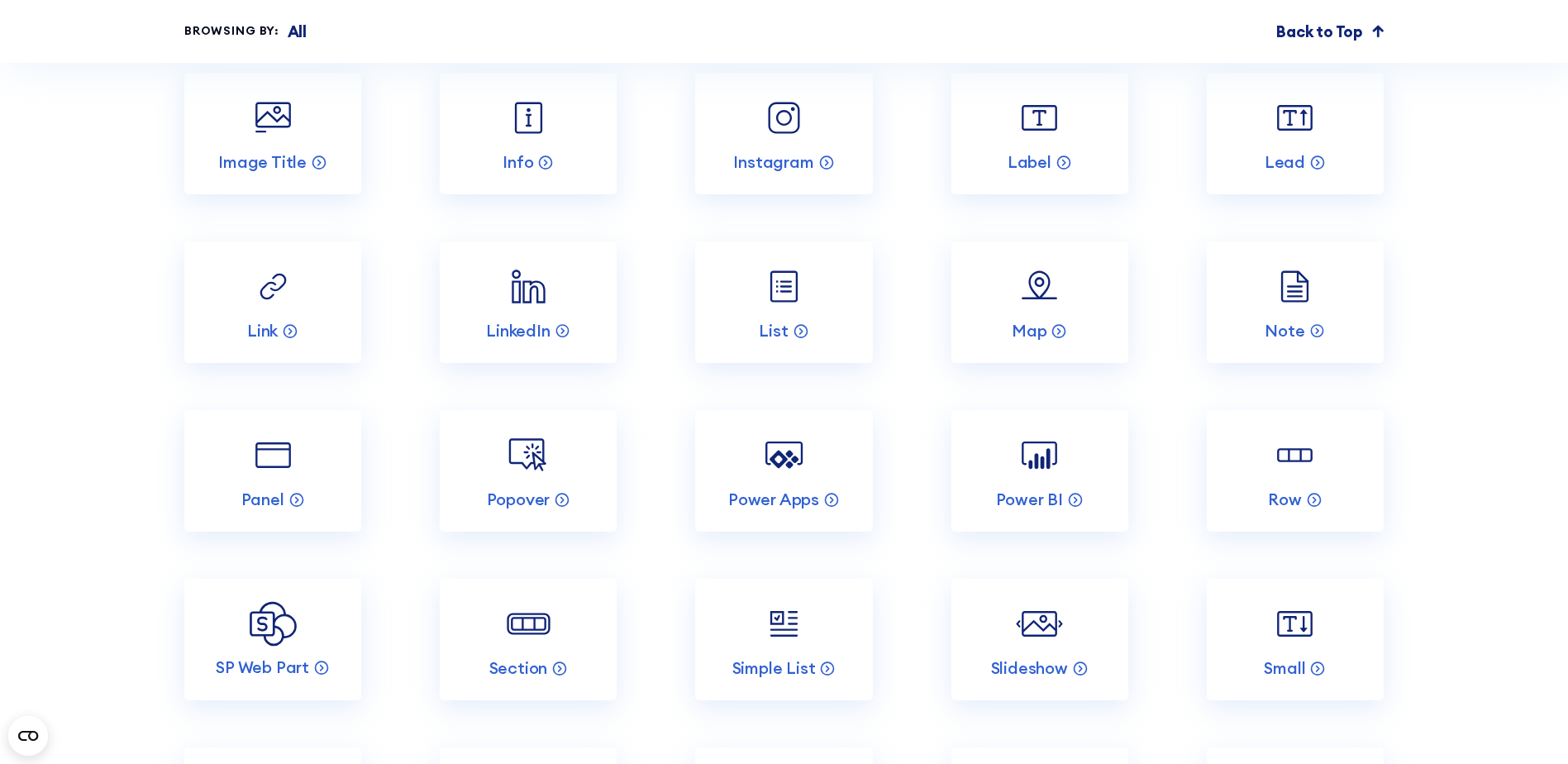
scroll to position [7026, 0]
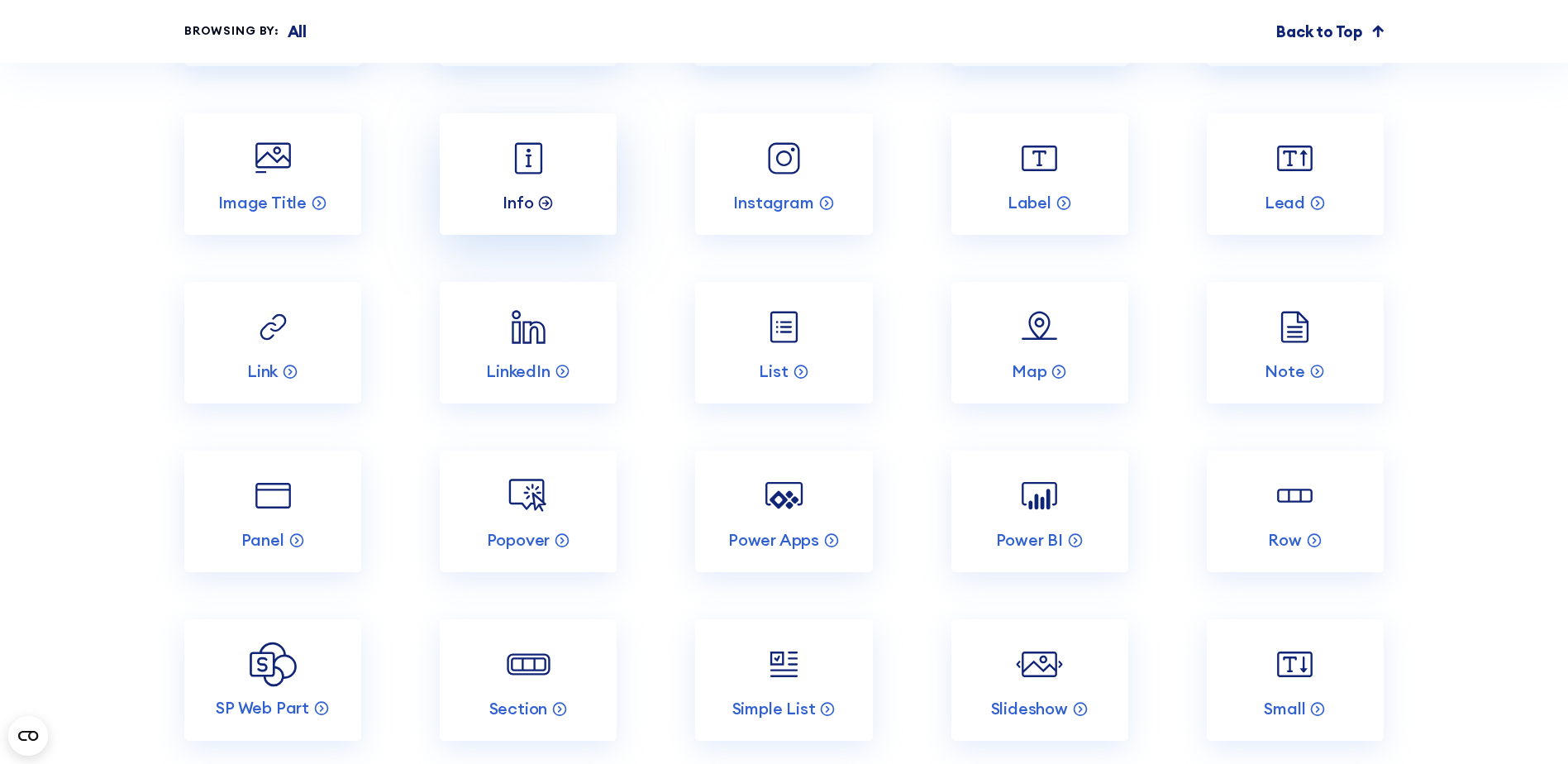
click at [537, 210] on icon at bounding box center [545, 201] width 16 height 16
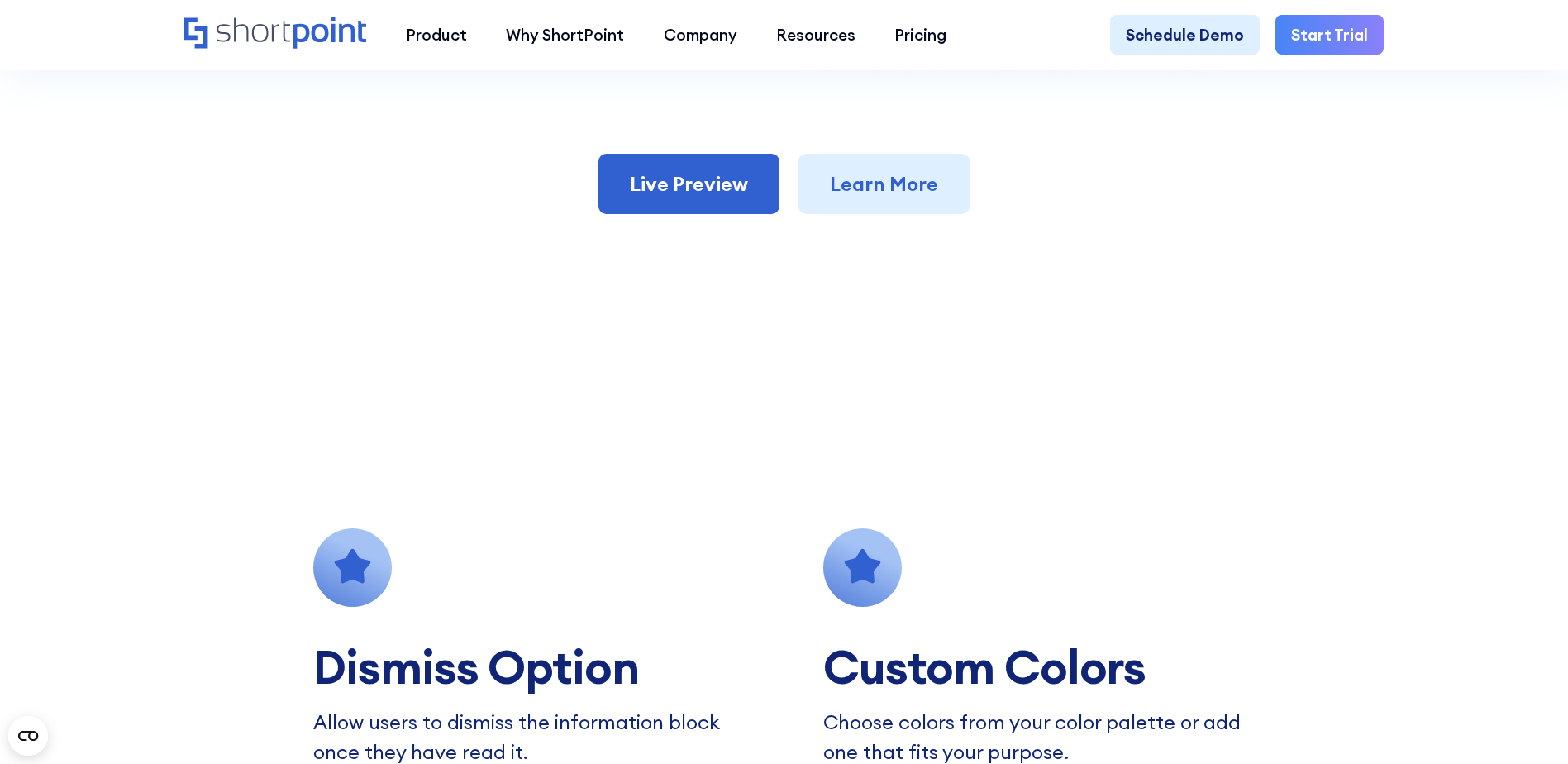
scroll to position [1157, 0]
click at [691, 197] on link "Live Preview" at bounding box center [689, 183] width 181 height 61
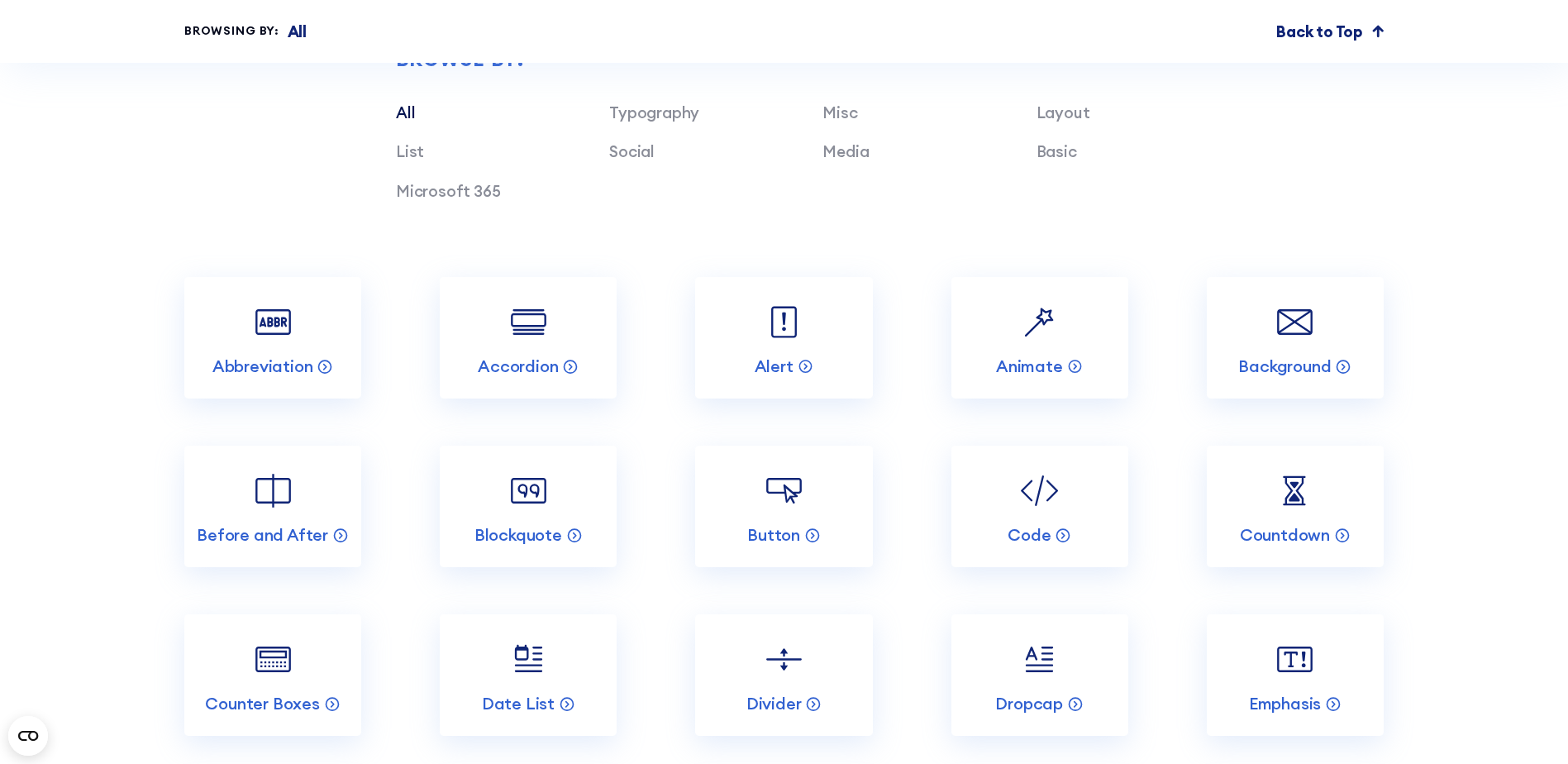
scroll to position [4794, 0]
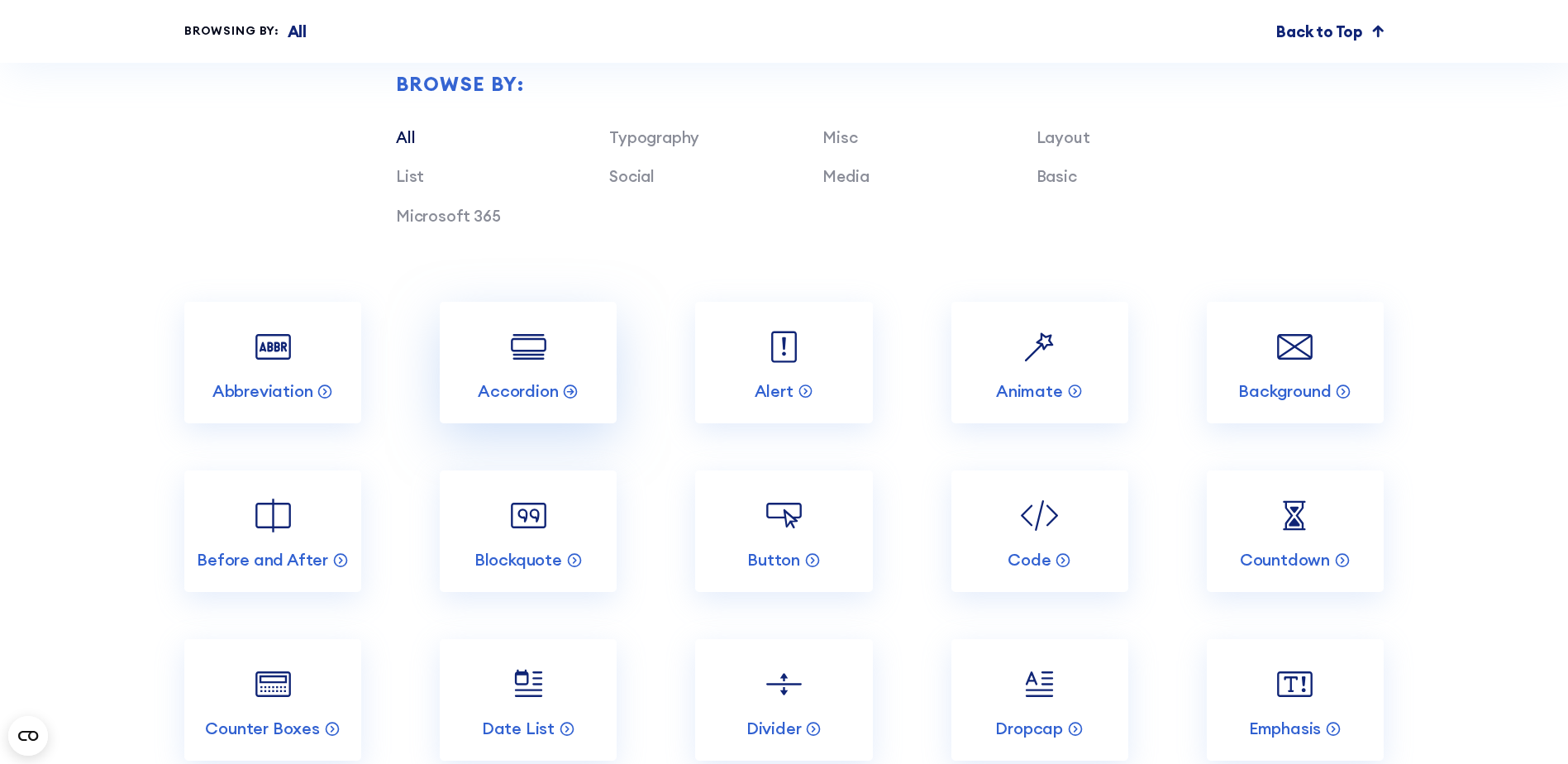
click at [523, 391] on link "Accordion" at bounding box center [528, 362] width 177 height 122
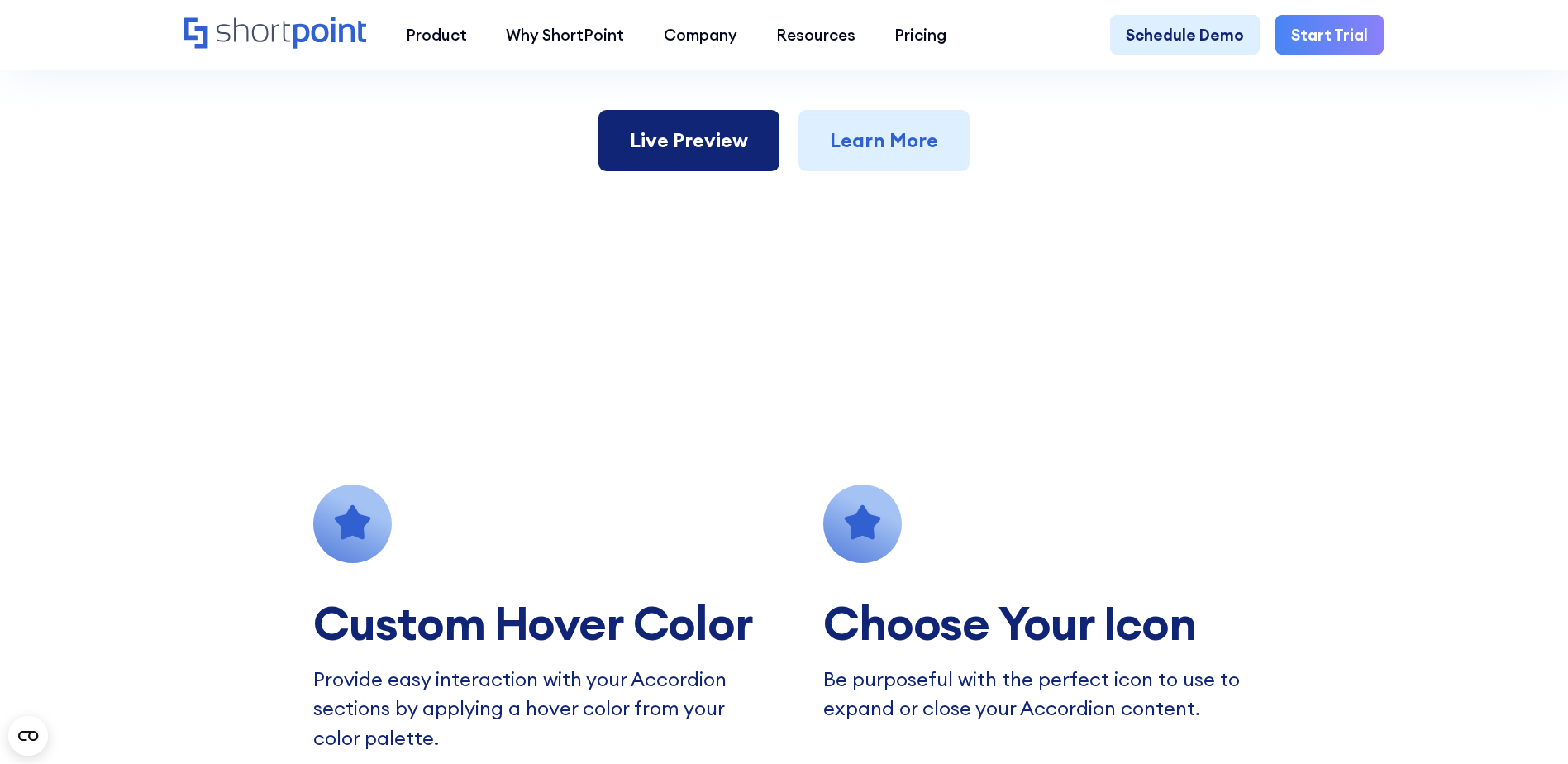
scroll to position [1240, 0]
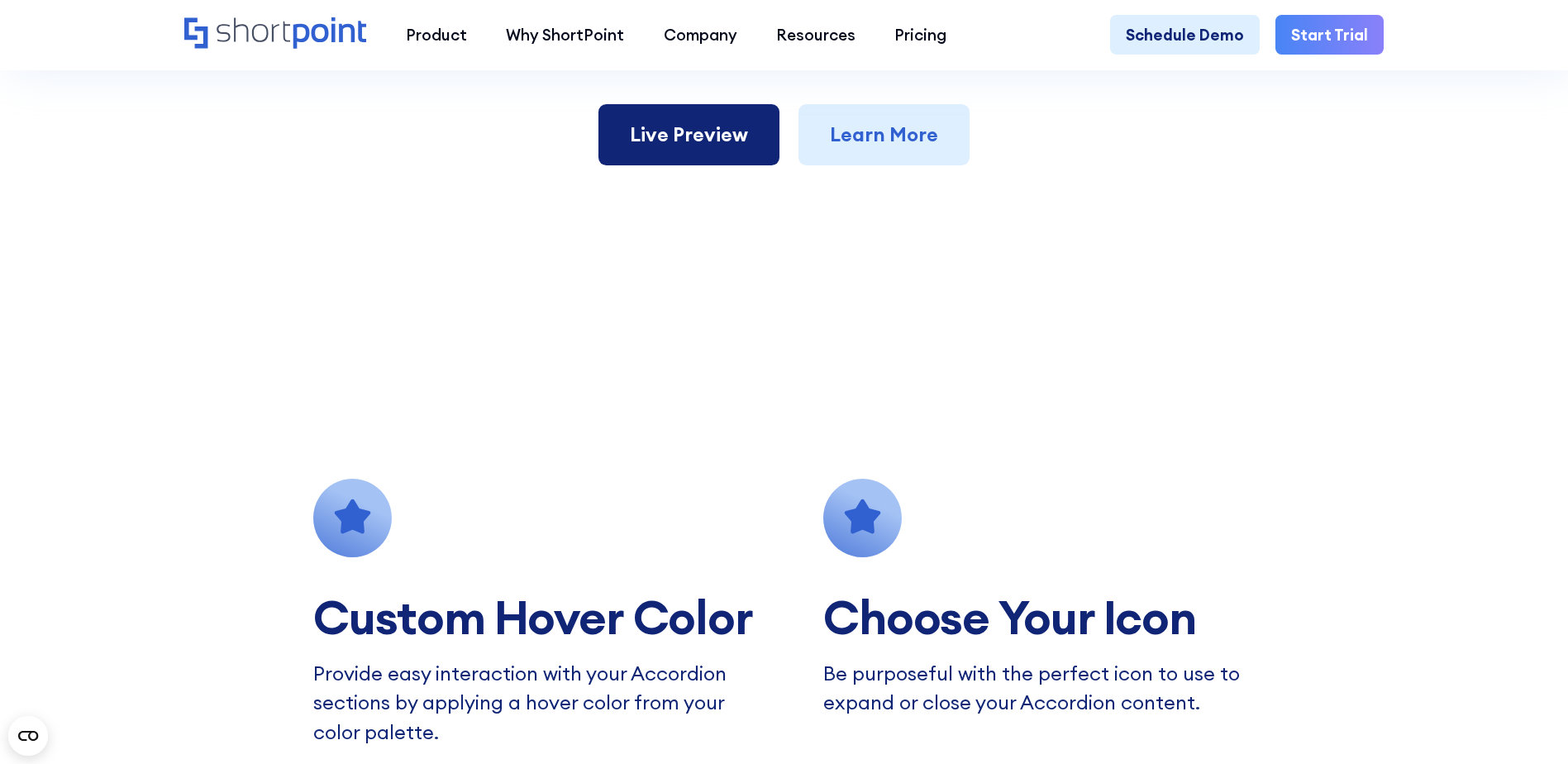
click at [697, 148] on link "Live Preview" at bounding box center [689, 134] width 181 height 61
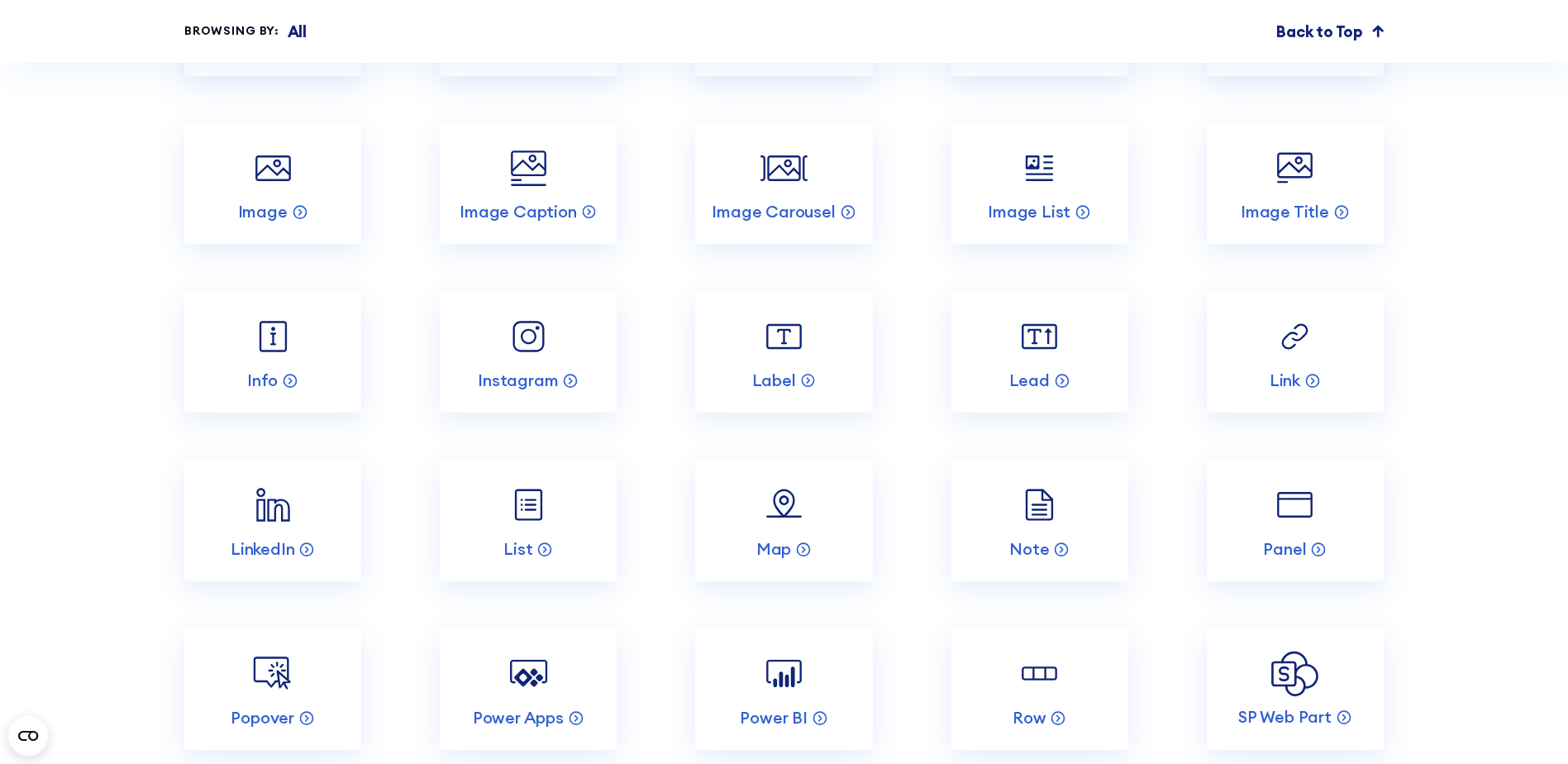
scroll to position [5620, 0]
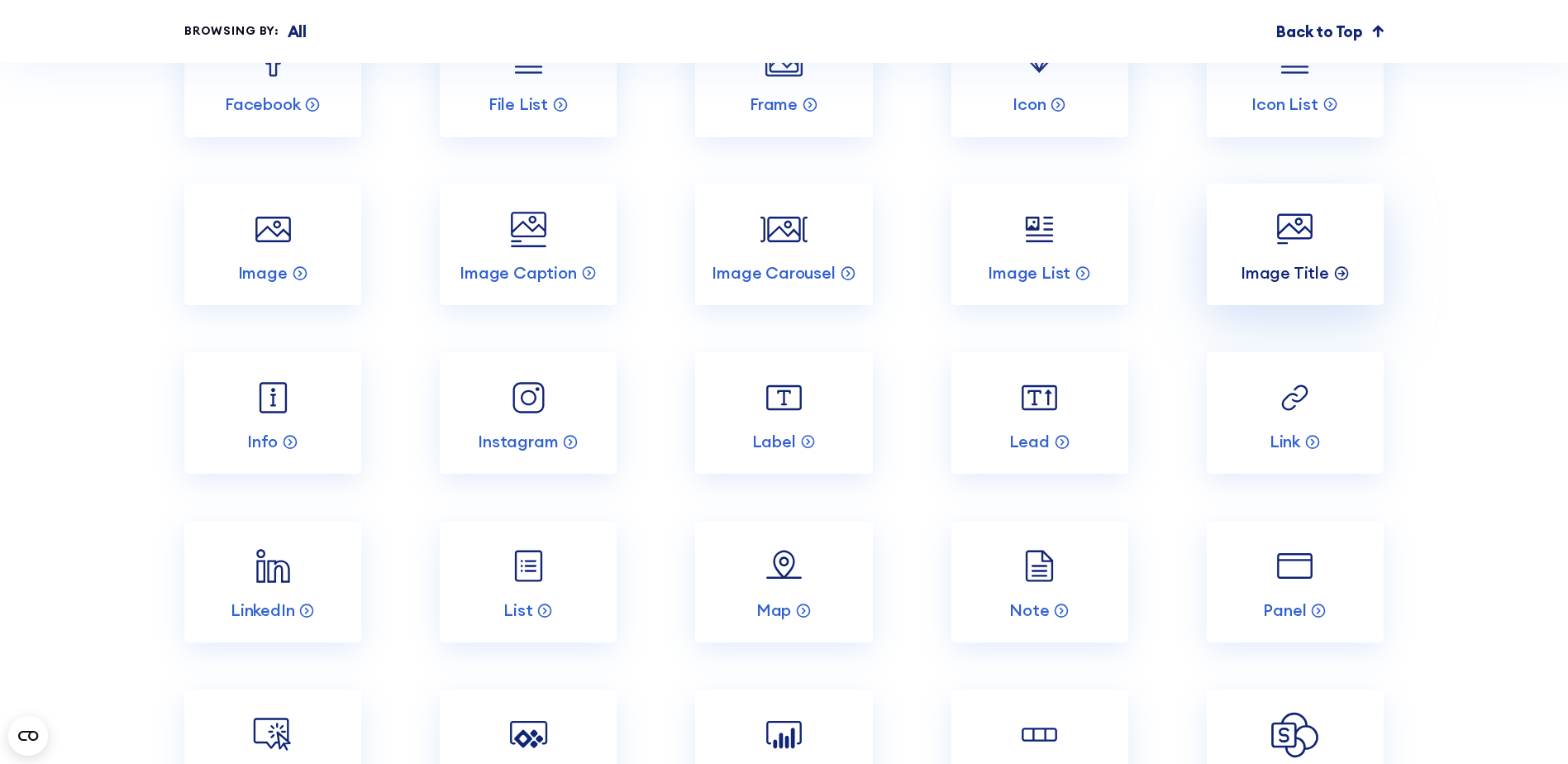
click at [1288, 284] on p "Image Title" at bounding box center [1285, 272] width 88 height 21
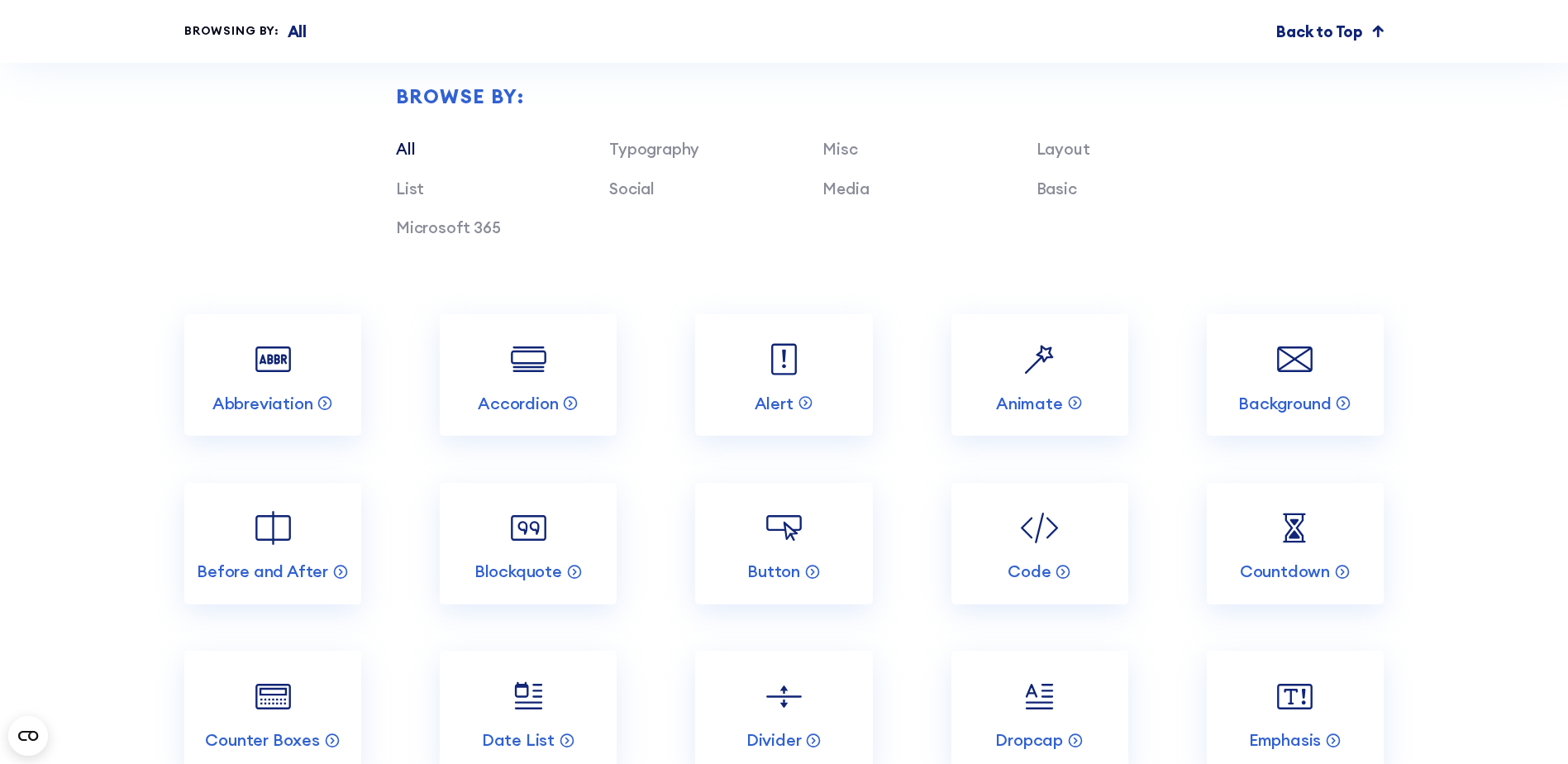
scroll to position [5373, 0]
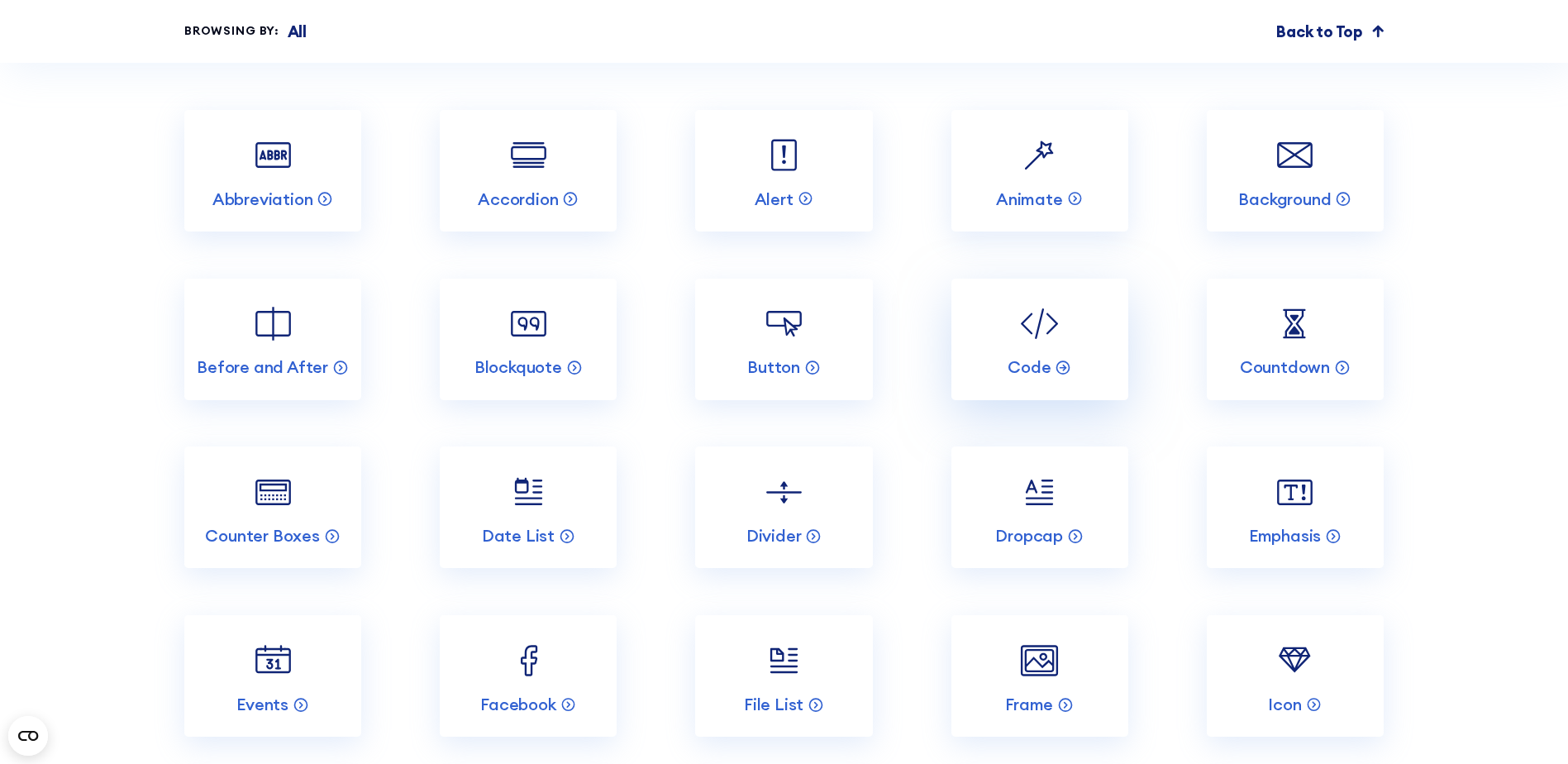
click at [1052, 343] on img at bounding box center [1039, 323] width 47 height 47
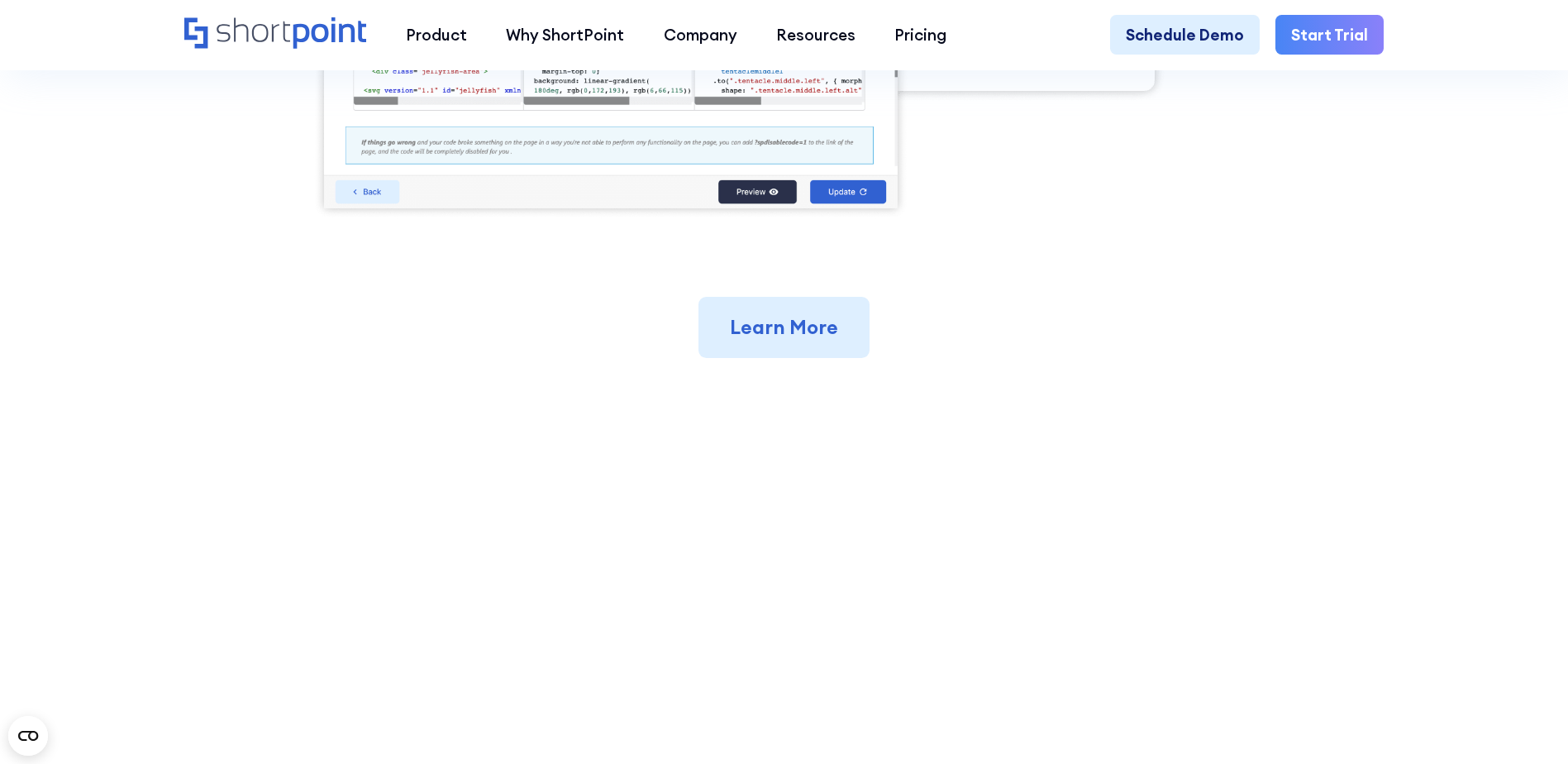
scroll to position [1240, 0]
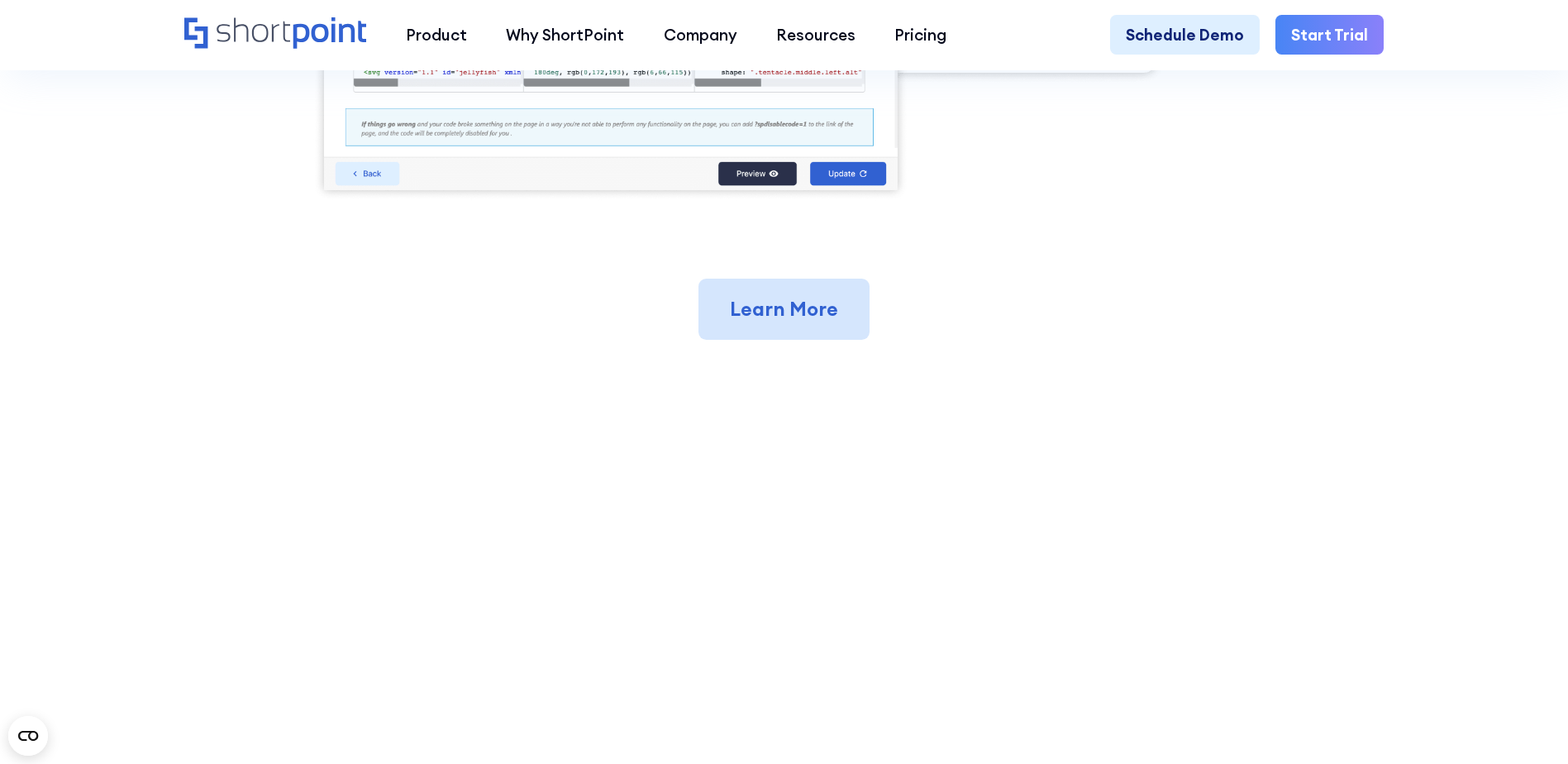
click at [809, 332] on link "Learn More" at bounding box center [784, 308] width 171 height 61
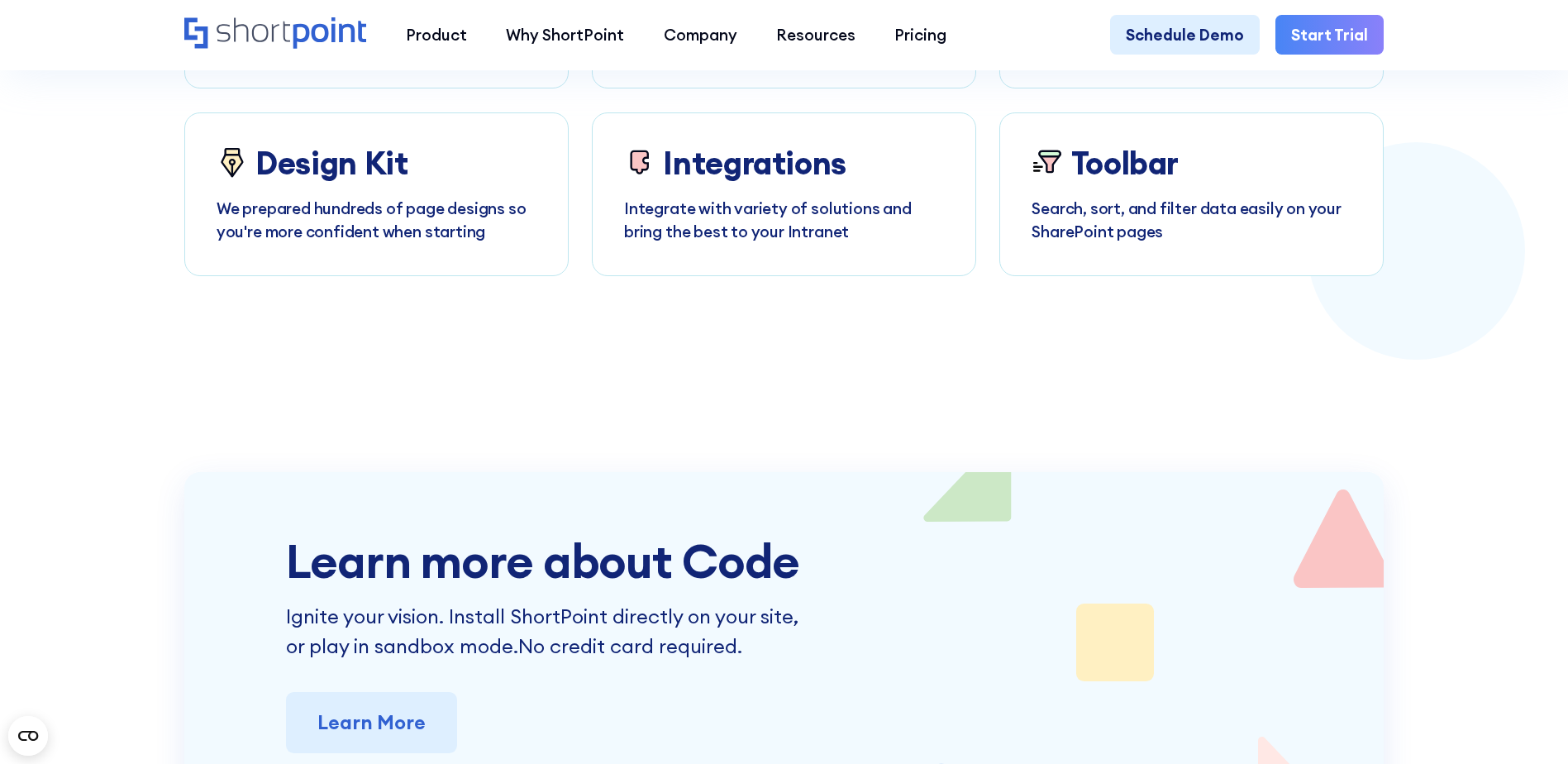
scroll to position [7439, 0]
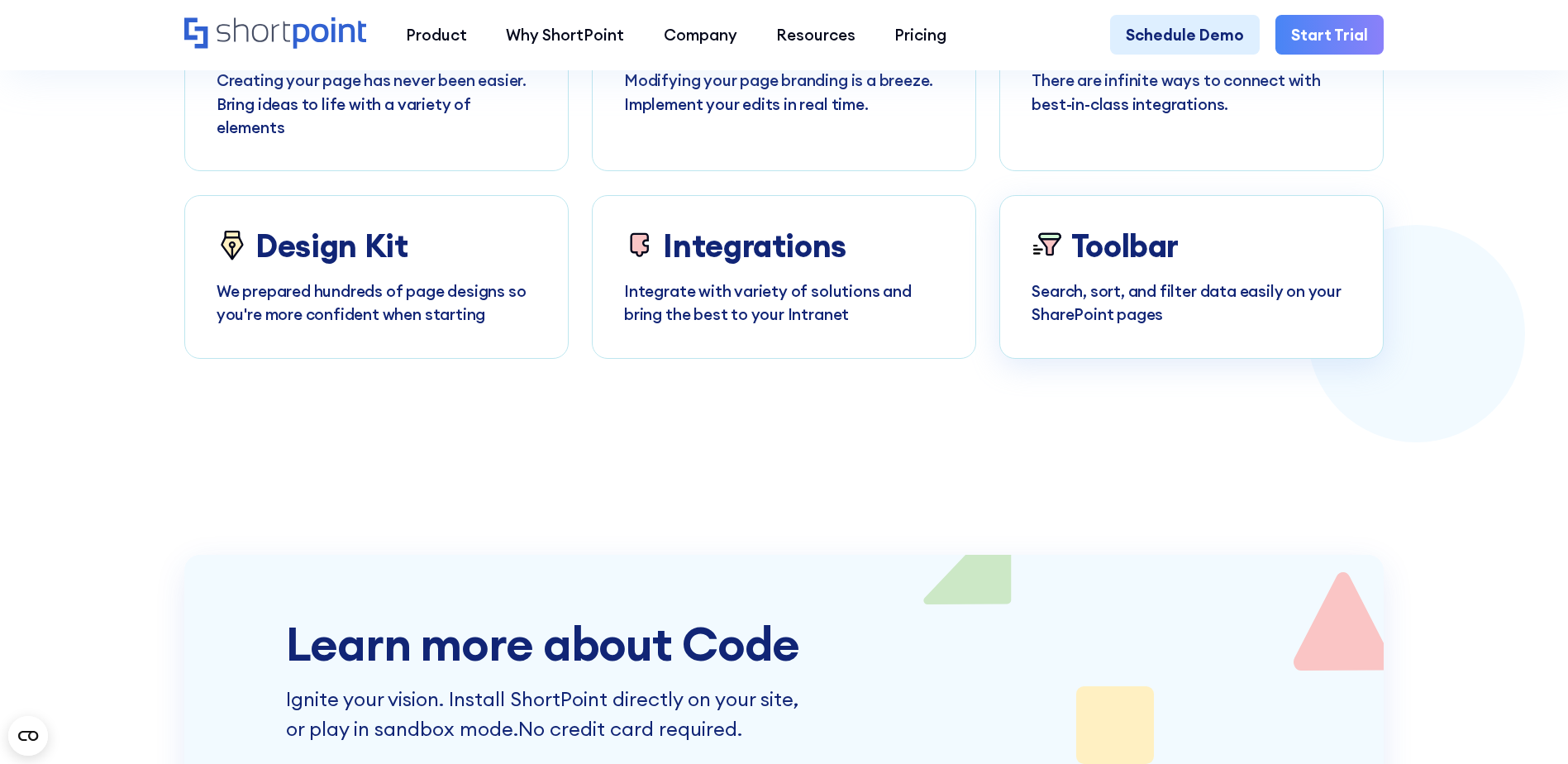
click at [1143, 326] on p "Search, sort, and filter data easily on your SharePoint pages" at bounding box center [1190, 302] width 319 height 47
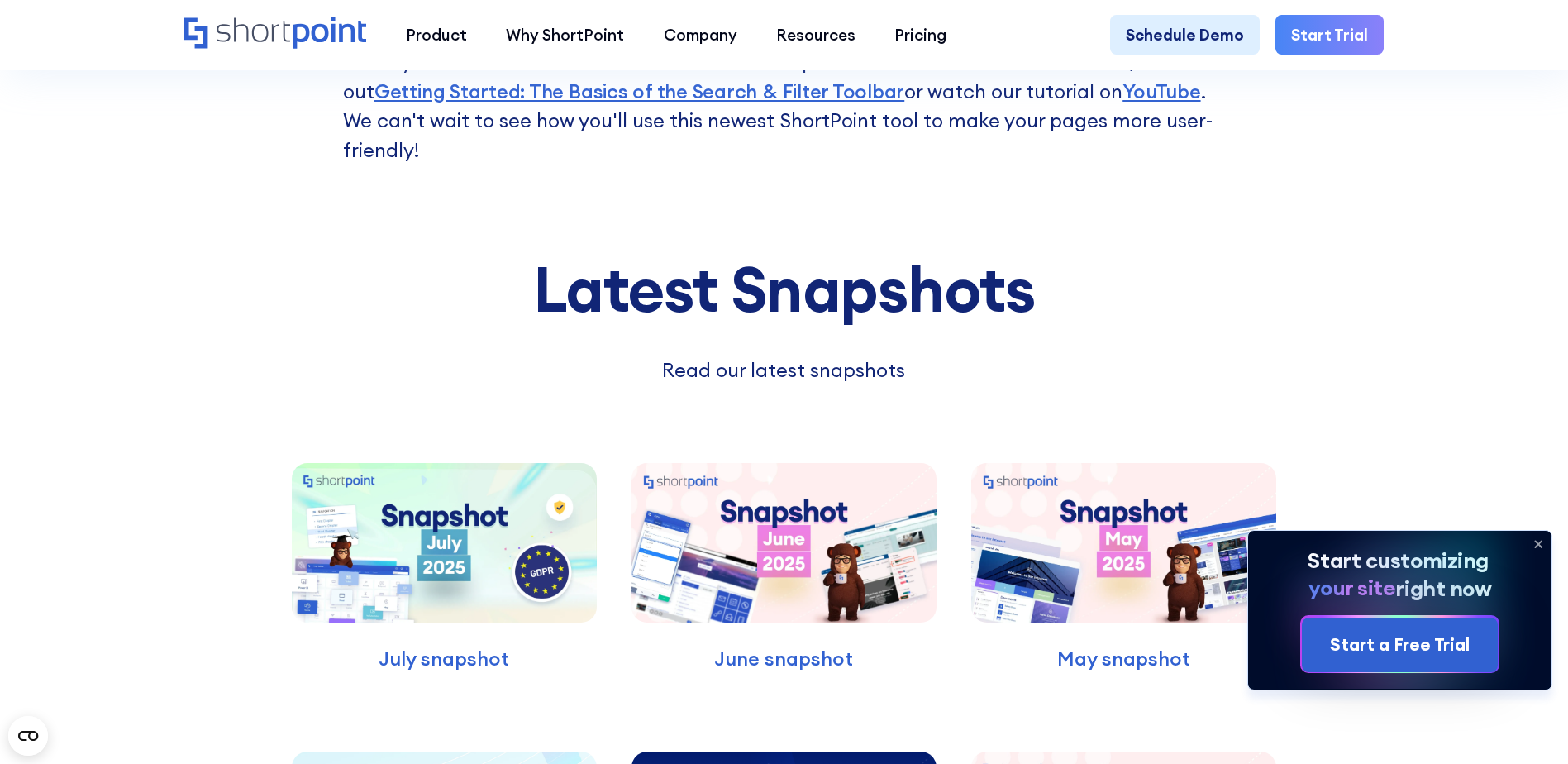
scroll to position [5124, 0]
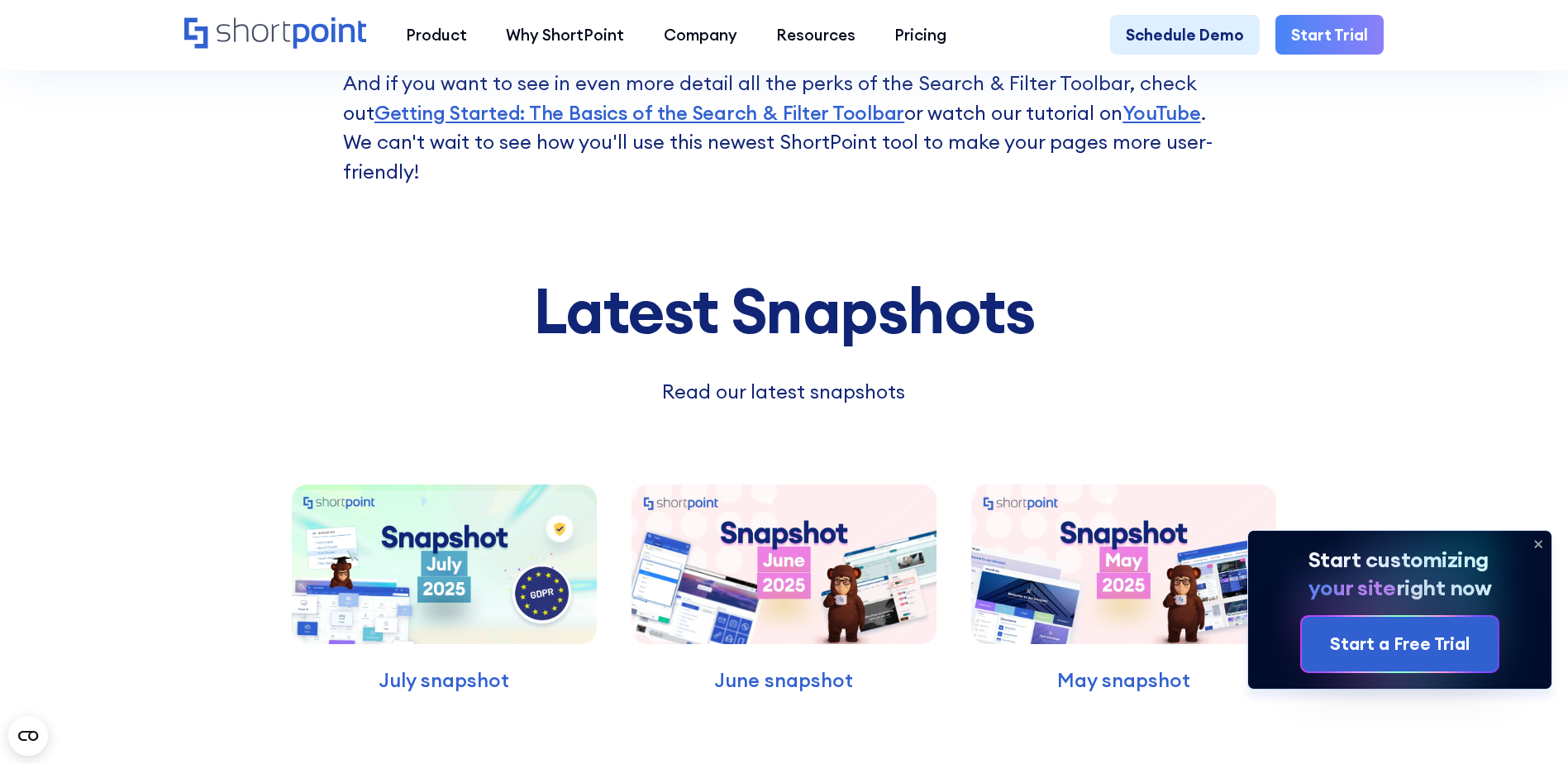
click at [1537, 542] on icon at bounding box center [1538, 544] width 7 height 7
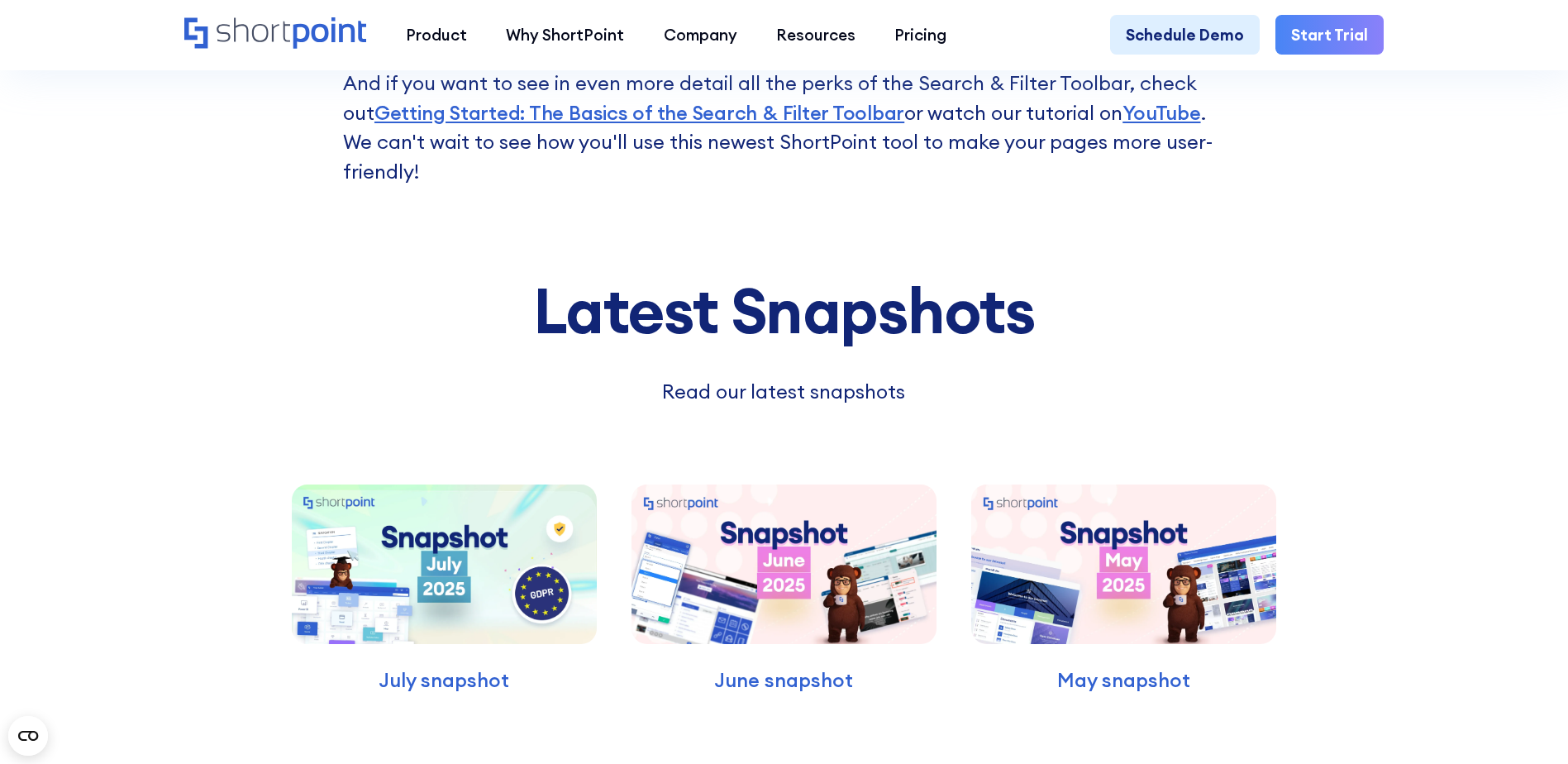
click at [1116, 406] on div "Latest Snapshots Read our latest snapshots" at bounding box center [784, 341] width 1004 height 130
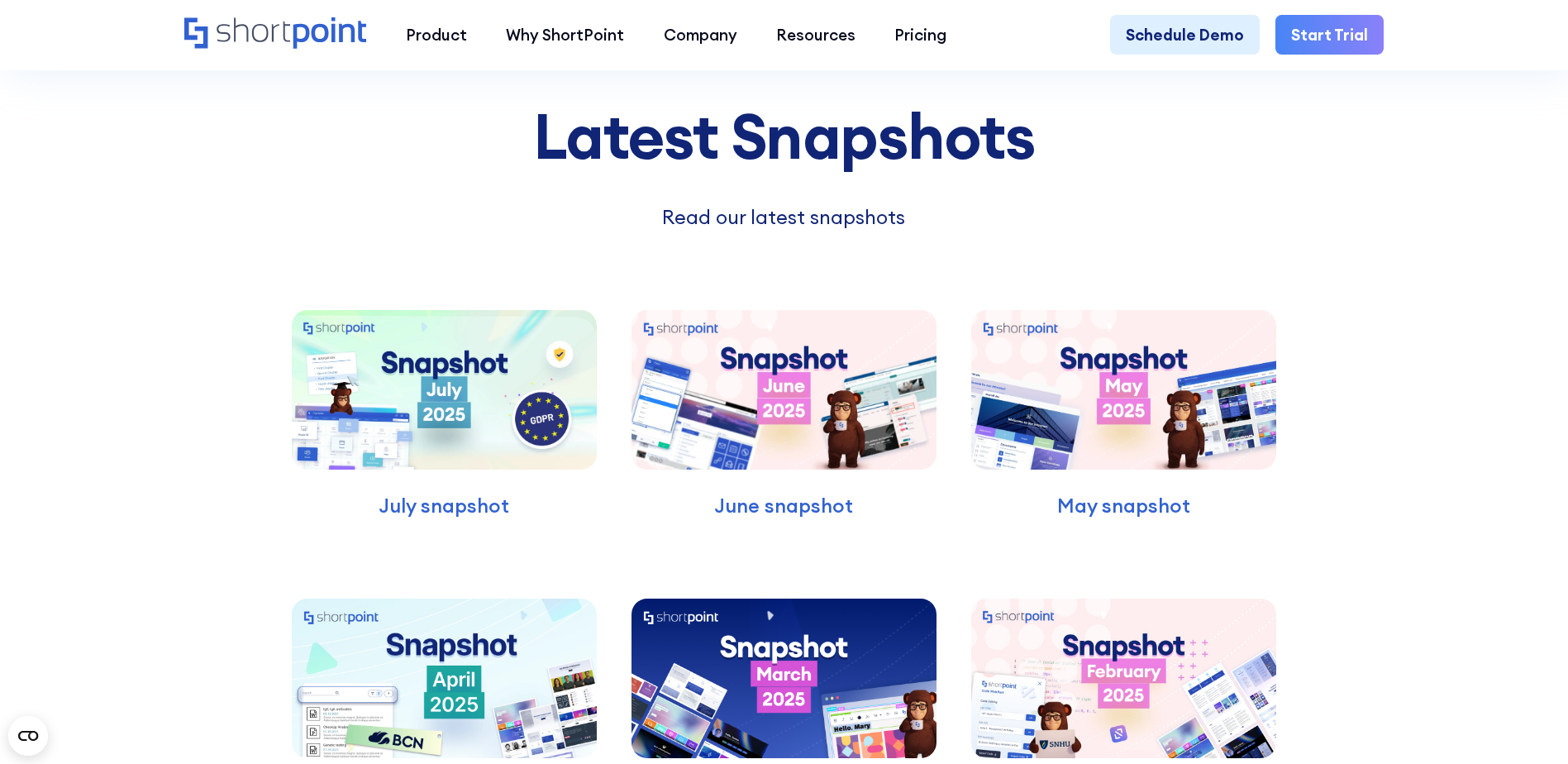
scroll to position [5290, 0]
